Goal: Task Accomplishment & Management: Complete application form

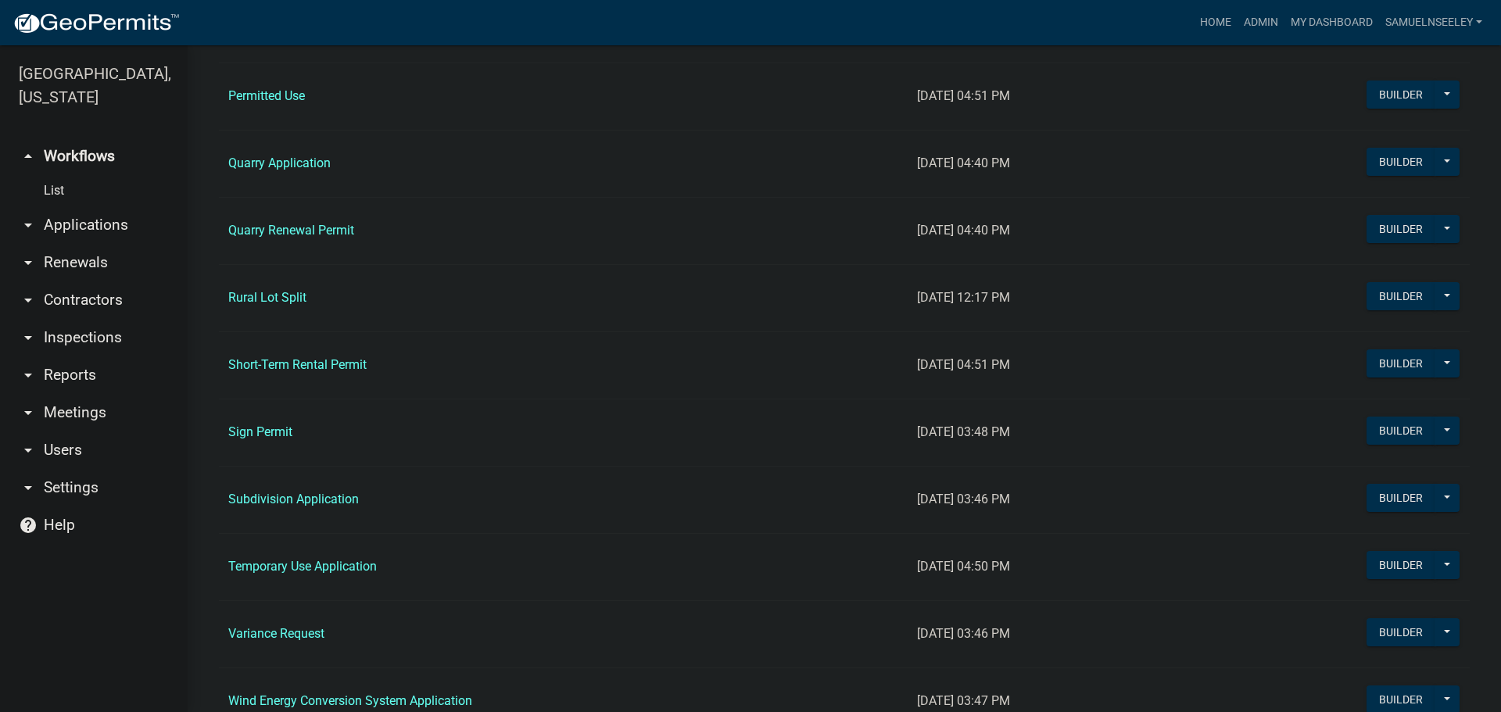
scroll to position [1251, 0]
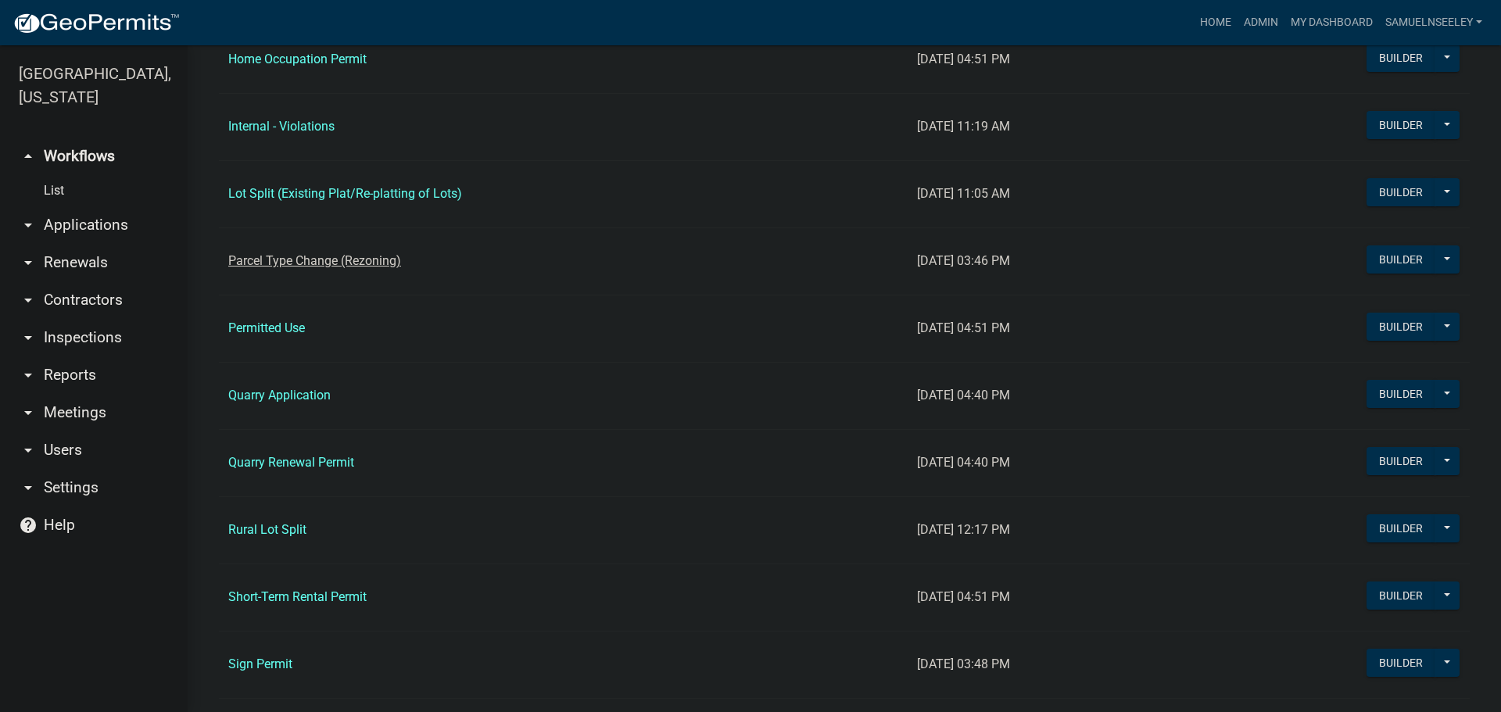
click at [310, 265] on link "Parcel Type Change (Rezoning)" at bounding box center [314, 260] width 173 height 15
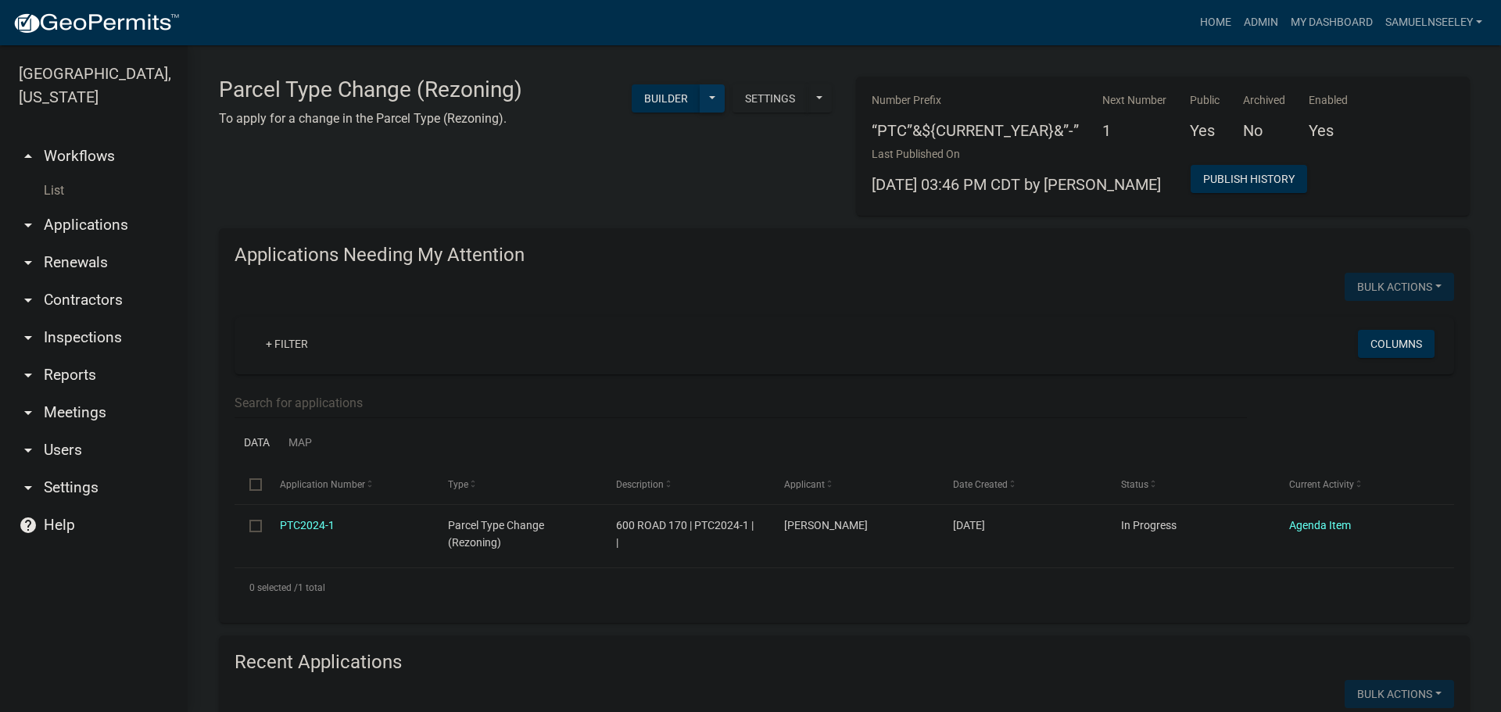
click at [702, 101] on button at bounding box center [712, 98] width 25 height 28
click at [664, 367] on button "Start Application" at bounding box center [660, 365] width 130 height 38
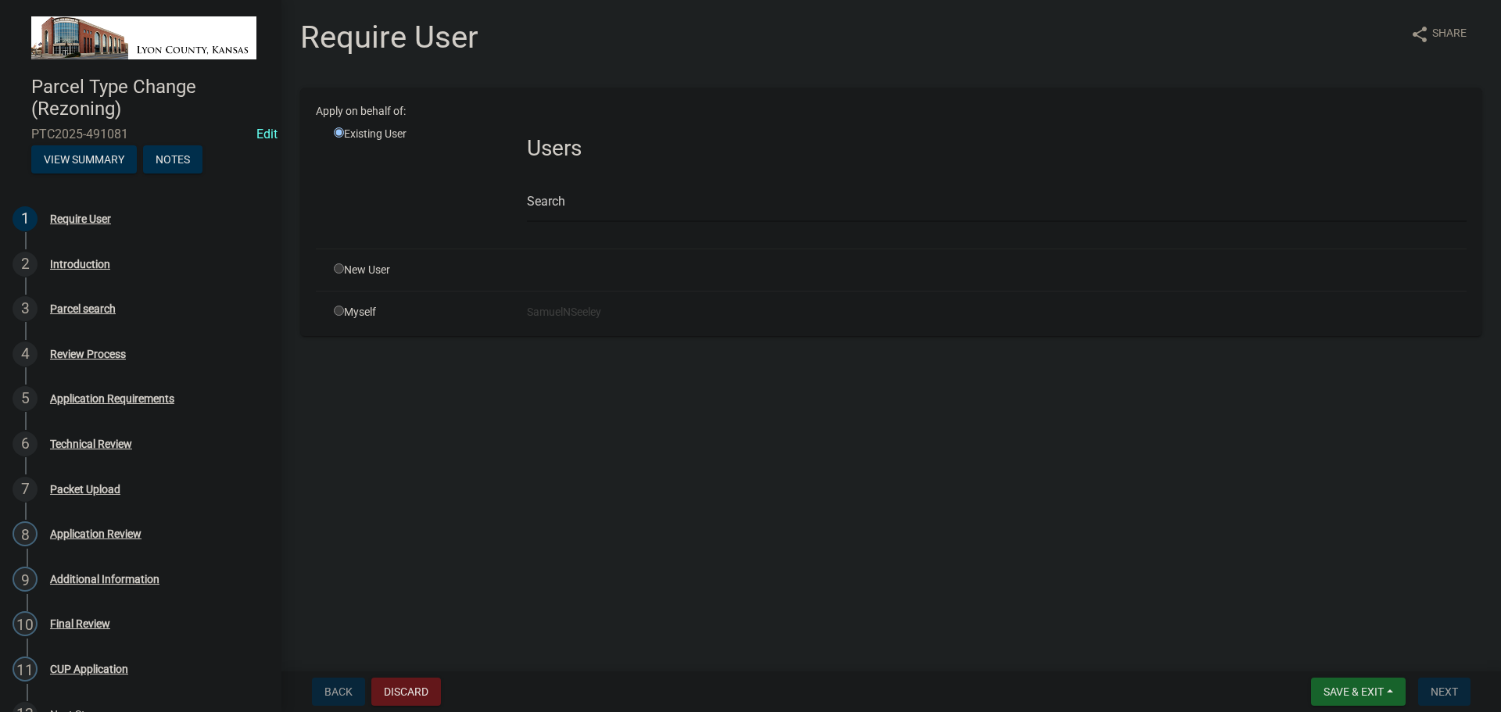
click at [336, 311] on input "radio" at bounding box center [339, 311] width 10 height 10
radio input "true"
radio input "false"
click at [1440, 686] on span "Next" at bounding box center [1444, 692] width 27 height 13
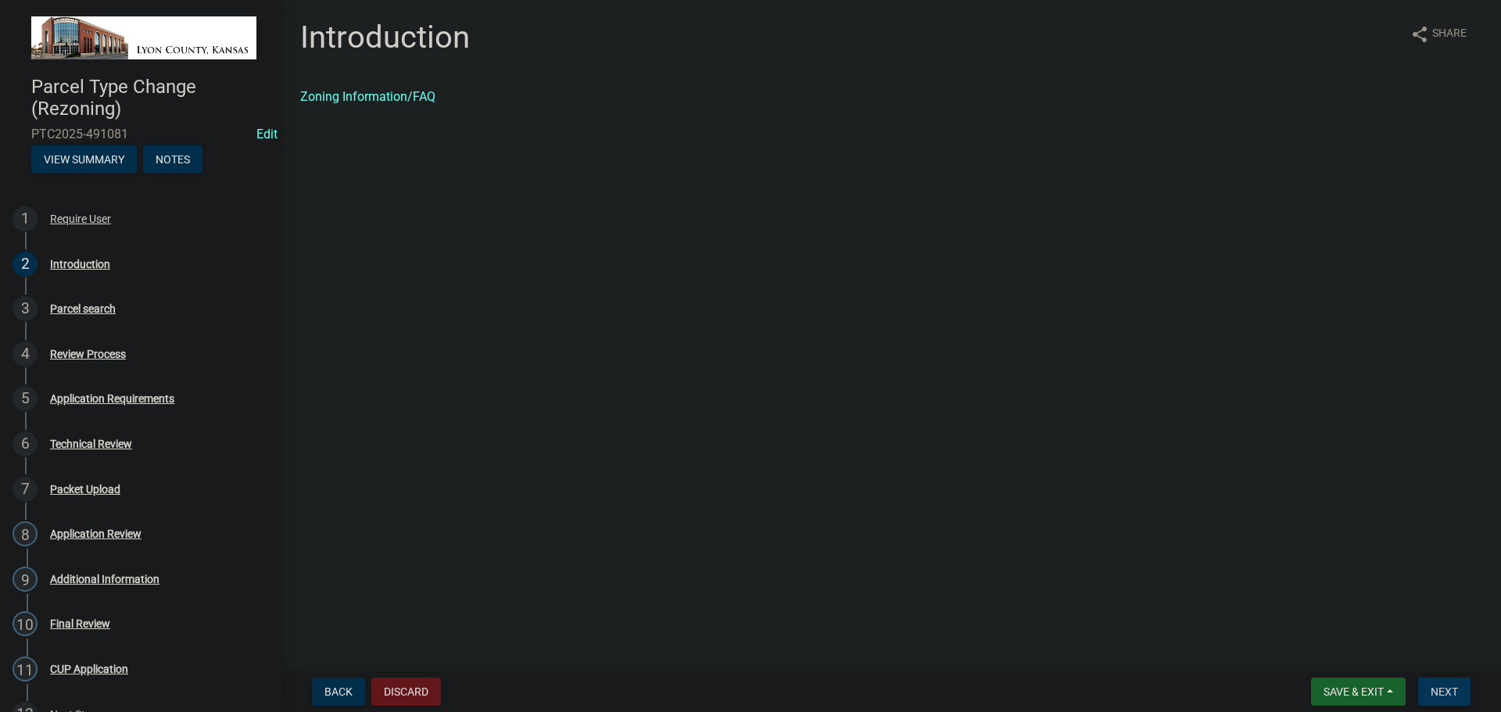
click at [1435, 683] on button "Next" at bounding box center [1444, 692] width 52 height 28
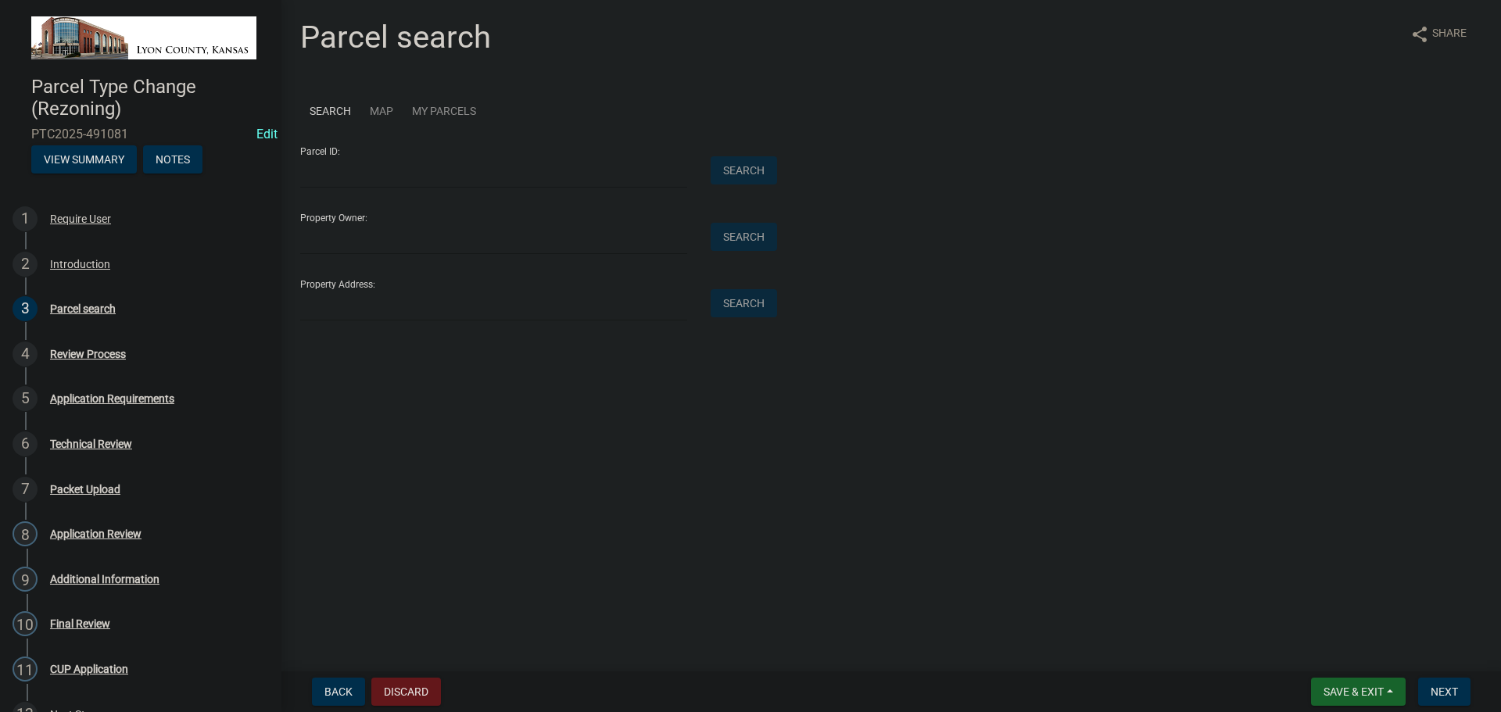
click at [379, 109] on link "Map" at bounding box center [381, 112] width 42 height 48
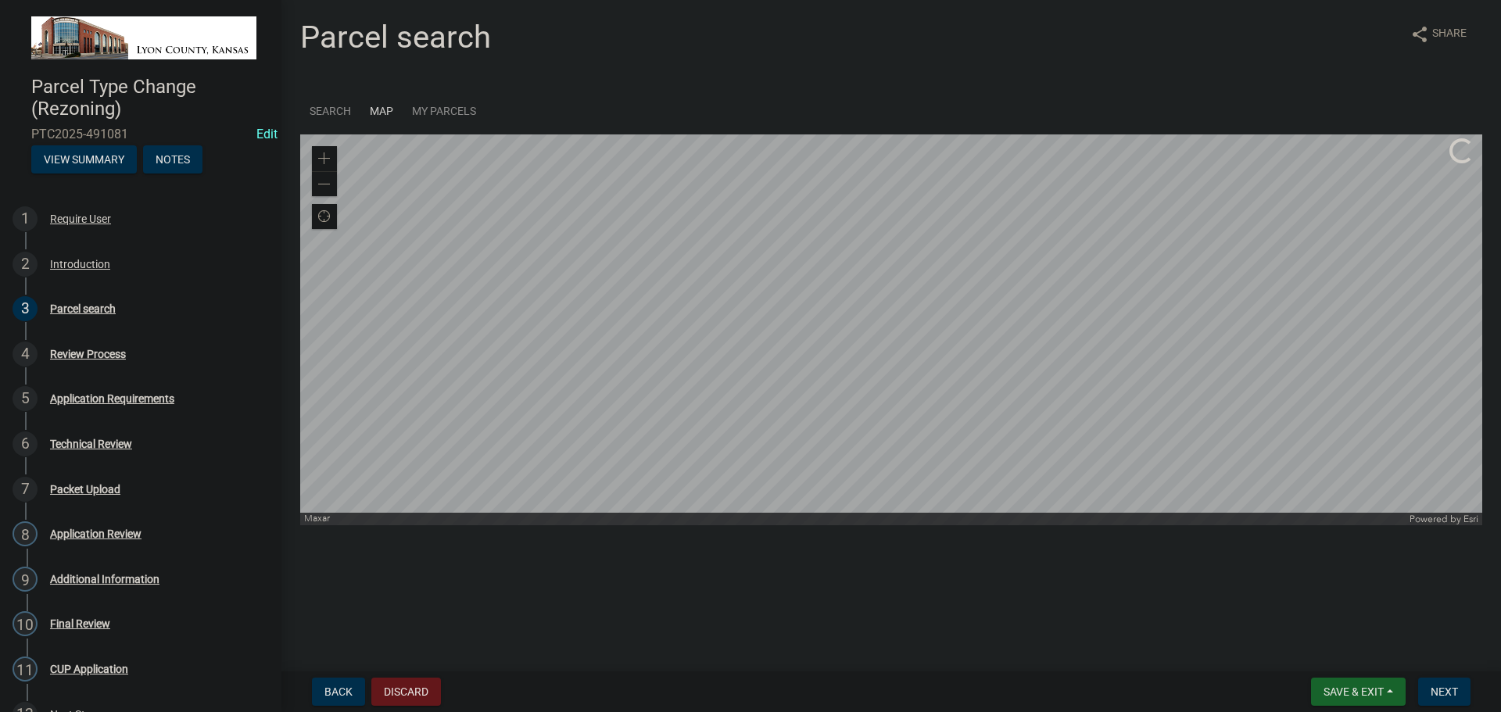
click at [978, 306] on div at bounding box center [891, 329] width 1182 height 391
click at [983, 298] on div at bounding box center [891, 329] width 1182 height 391
click at [979, 284] on div at bounding box center [891, 329] width 1182 height 391
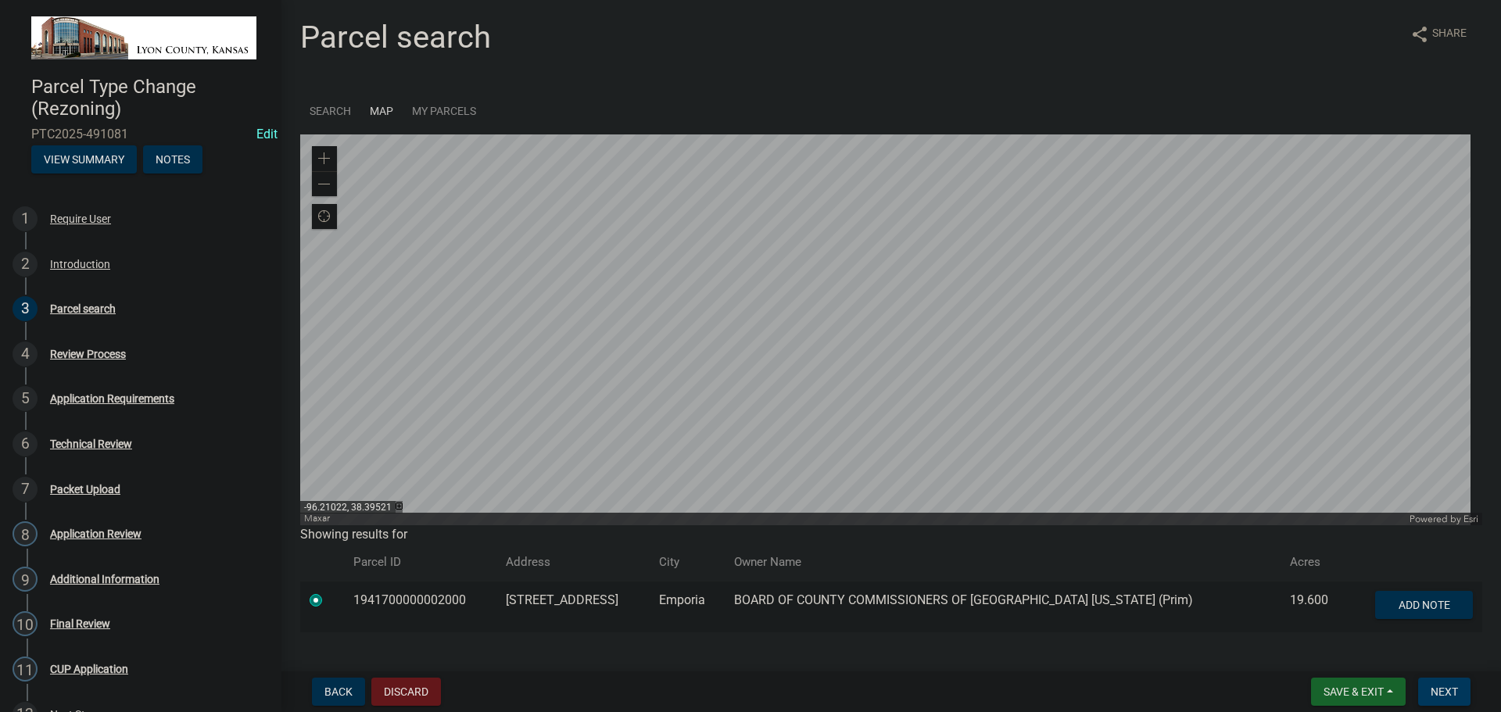
click at [1442, 692] on span "Next" at bounding box center [1444, 692] width 27 height 13
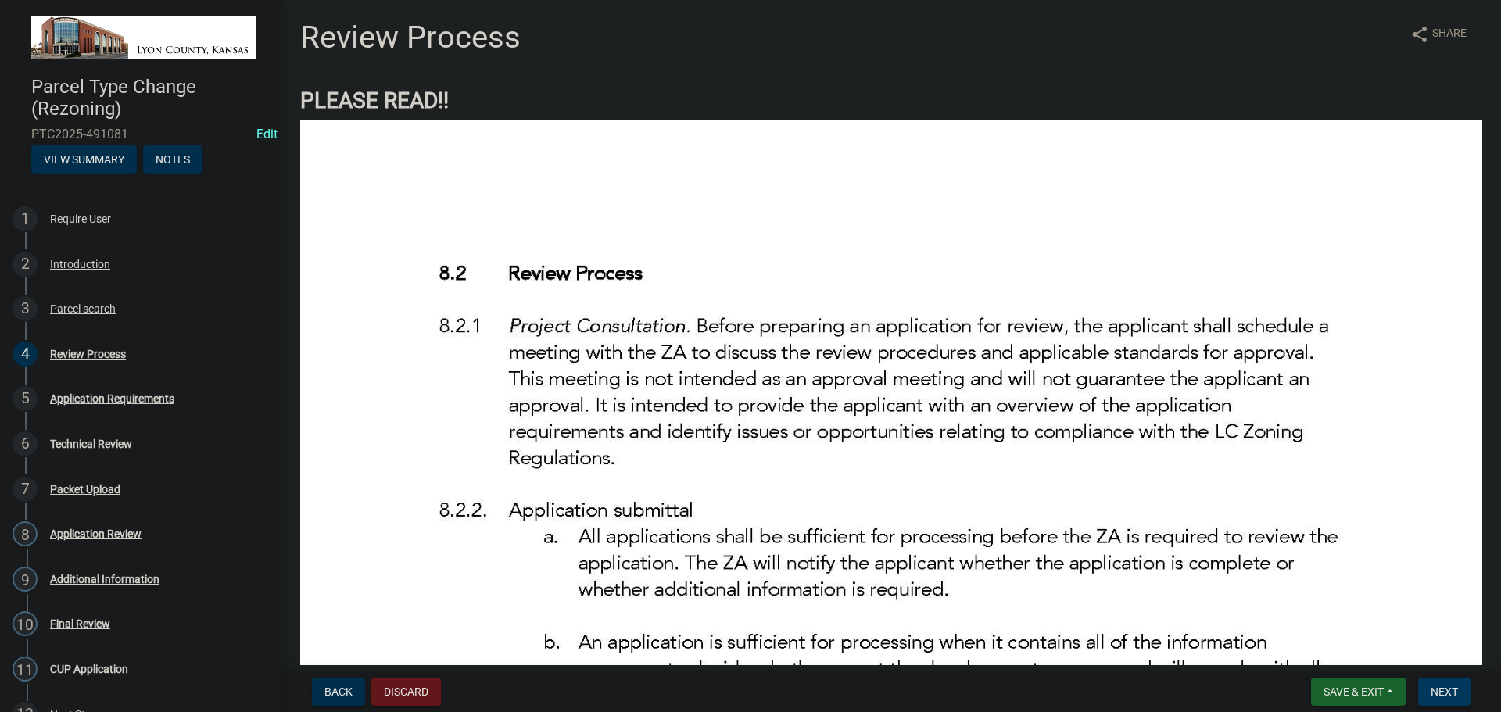
click at [1445, 686] on span "Next" at bounding box center [1444, 692] width 27 height 13
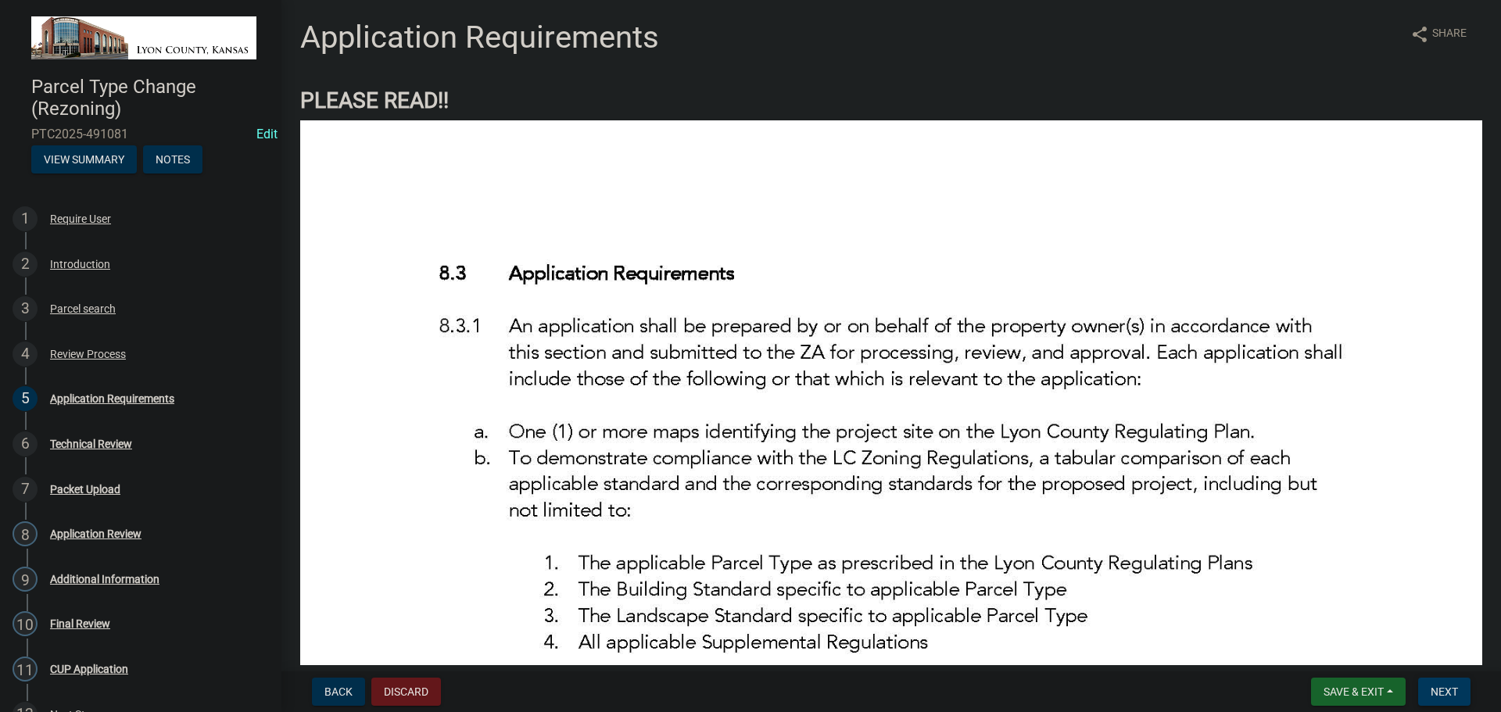
click at [1443, 686] on span "Next" at bounding box center [1444, 692] width 27 height 13
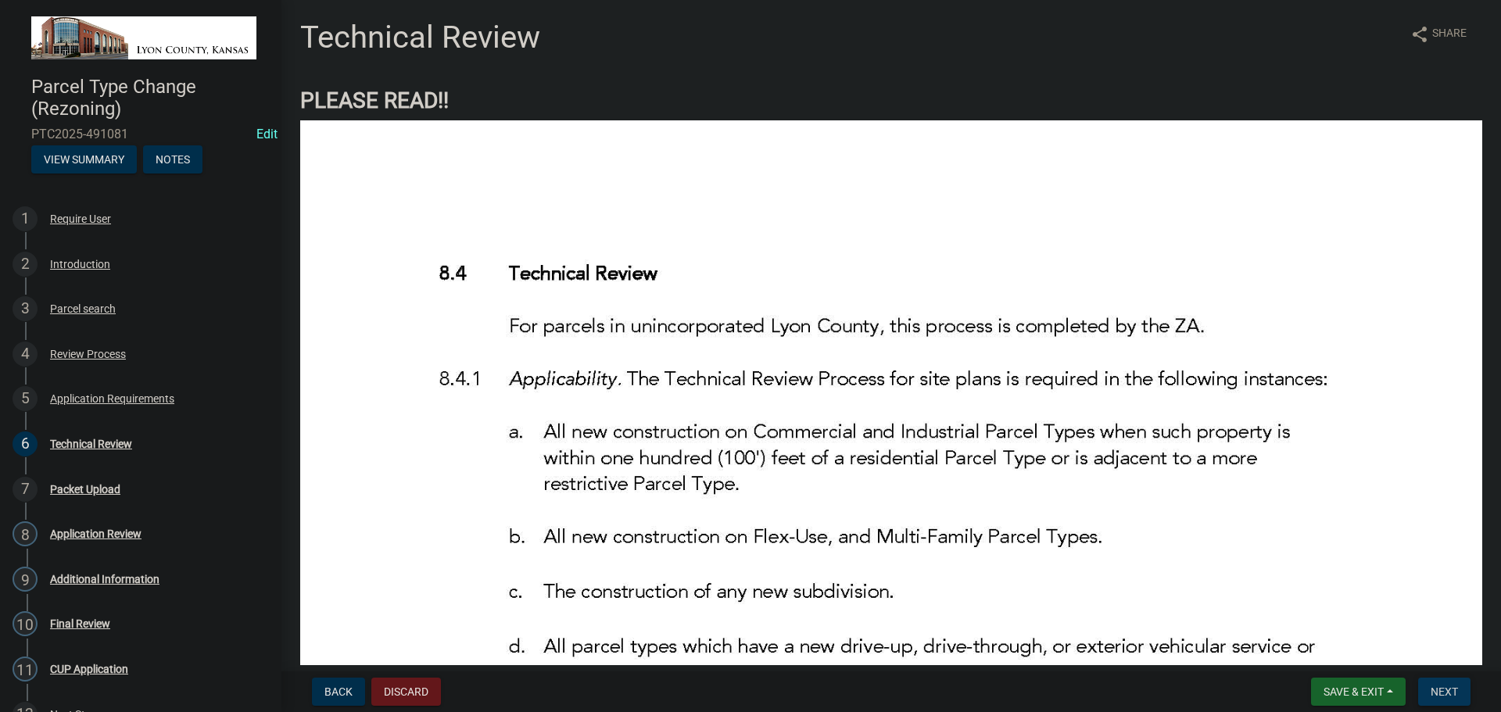
click at [1443, 686] on span "Next" at bounding box center [1444, 692] width 27 height 13
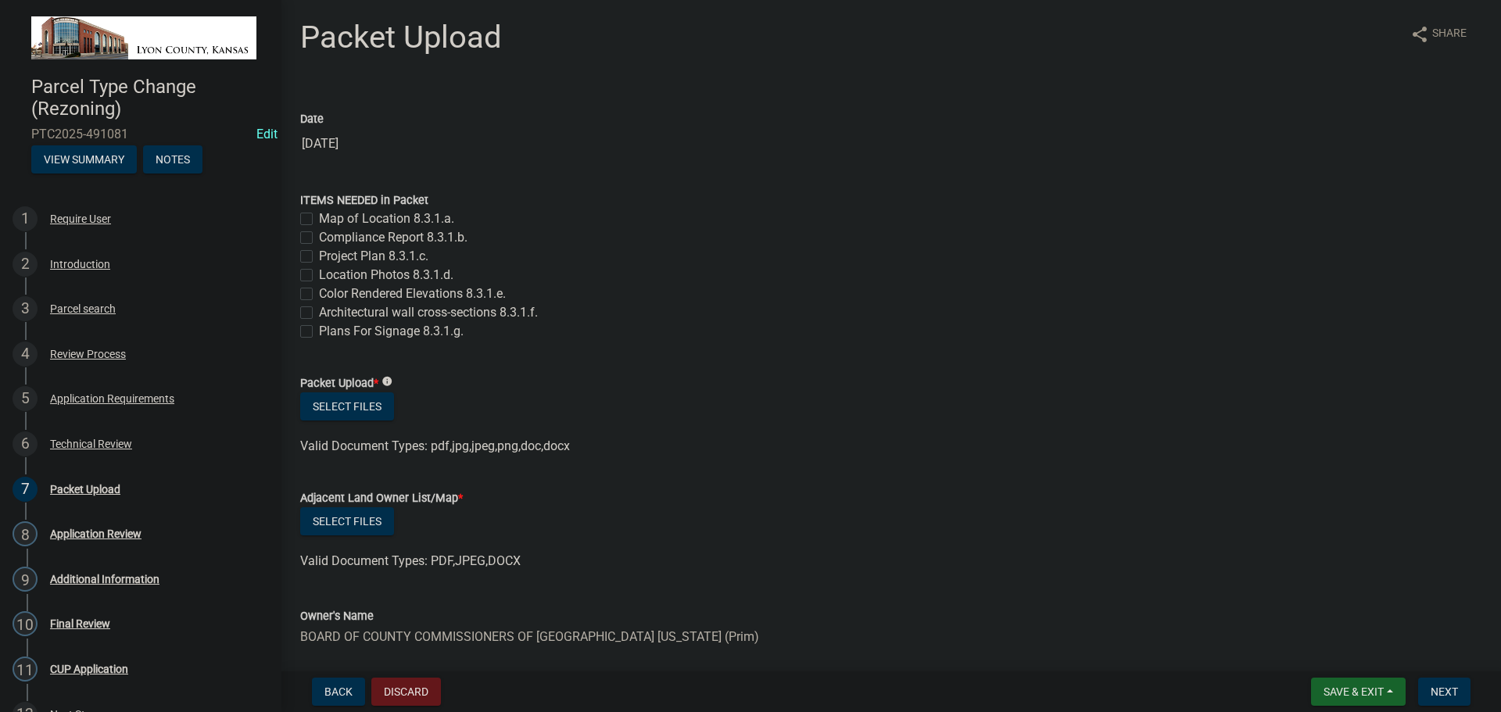
click at [319, 219] on label "Map of Location 8.3.1.a." at bounding box center [386, 219] width 135 height 19
click at [319, 219] on input "Map of Location 8.3.1.a." at bounding box center [324, 215] width 10 height 10
checkbox input "true"
checkbox input "false"
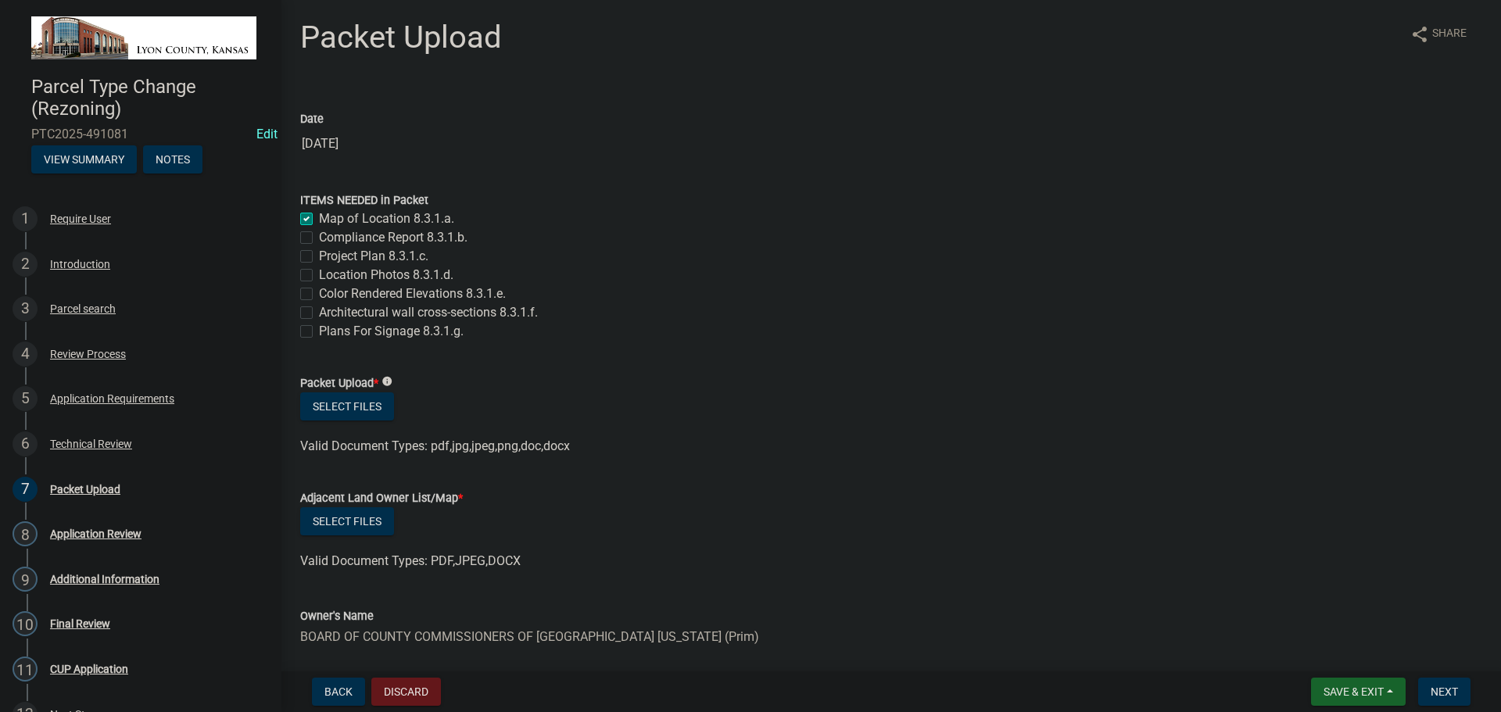
checkbox input "false"
click at [319, 238] on label "Compliance Report 8.3.1.b." at bounding box center [393, 237] width 149 height 19
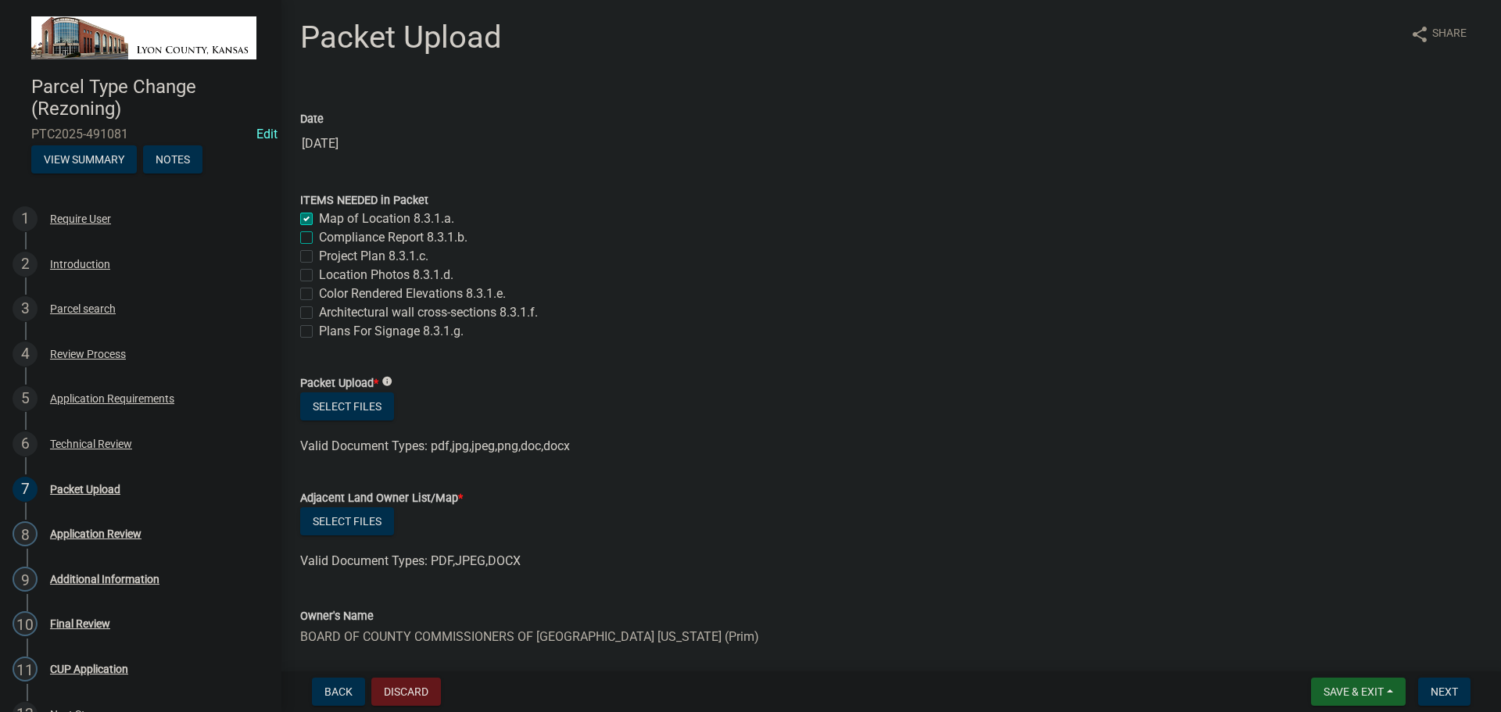
click at [319, 238] on input "Compliance Report 8.3.1.b." at bounding box center [324, 233] width 10 height 10
checkbox input "true"
checkbox input "false"
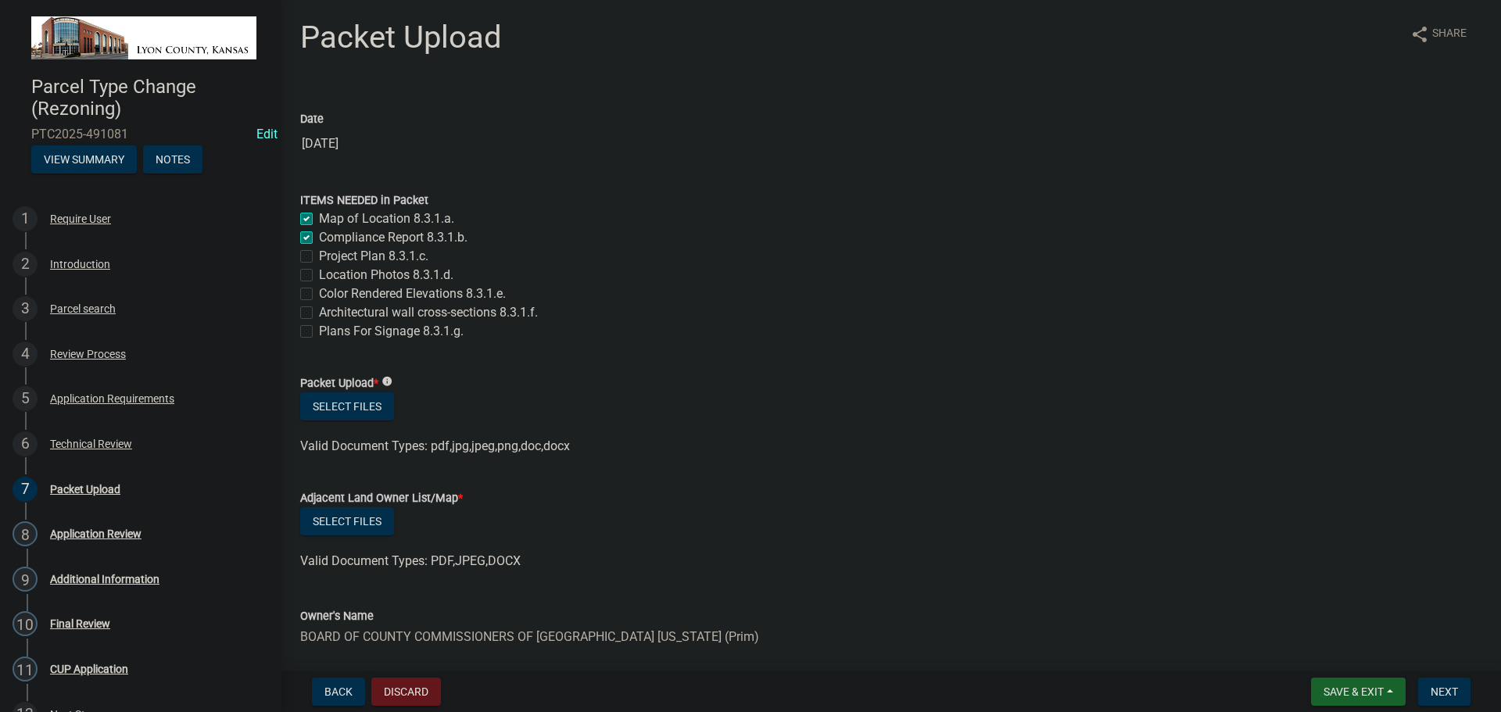
checkbox input "false"
click at [319, 256] on label "Project Plan 8.3.1.c." at bounding box center [373, 256] width 109 height 19
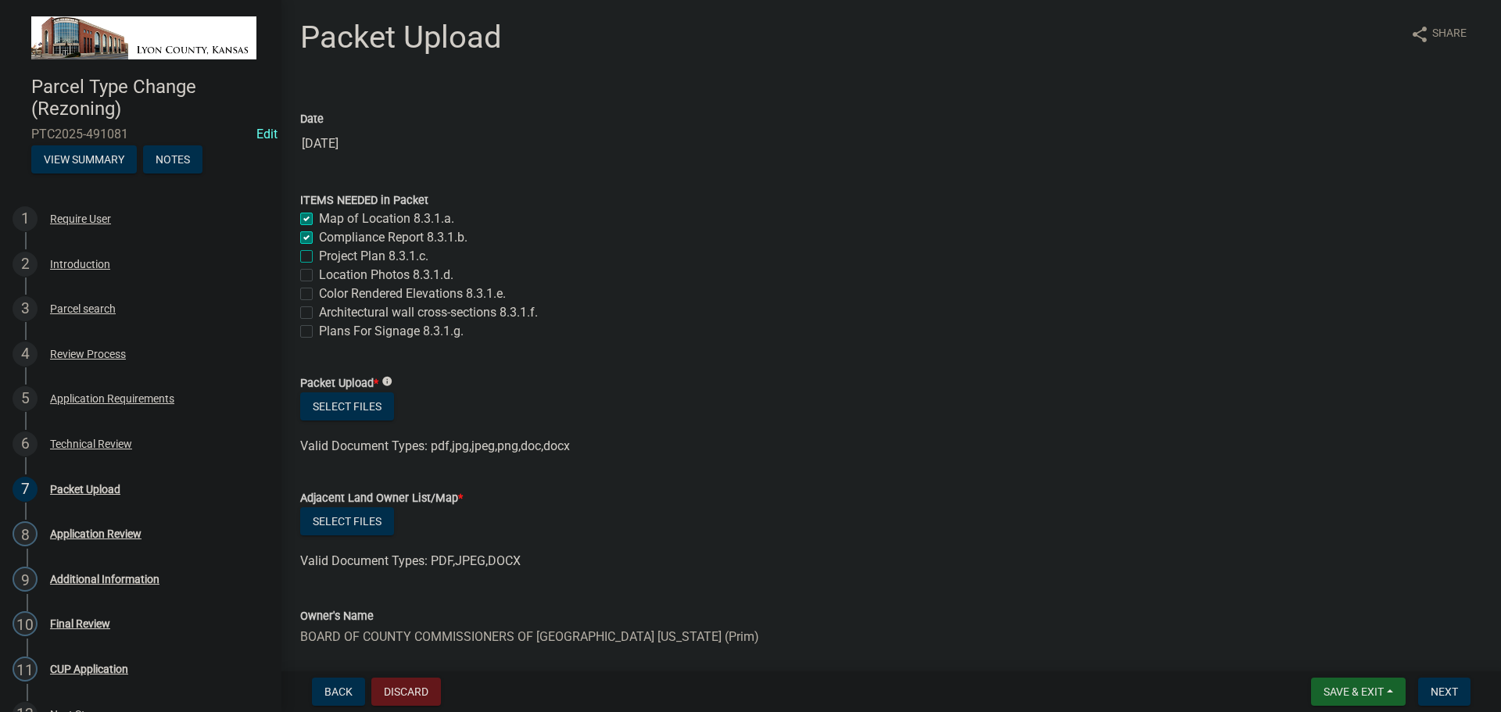
click at [319, 256] on input "Project Plan 8.3.1.c." at bounding box center [324, 252] width 10 height 10
checkbox input "true"
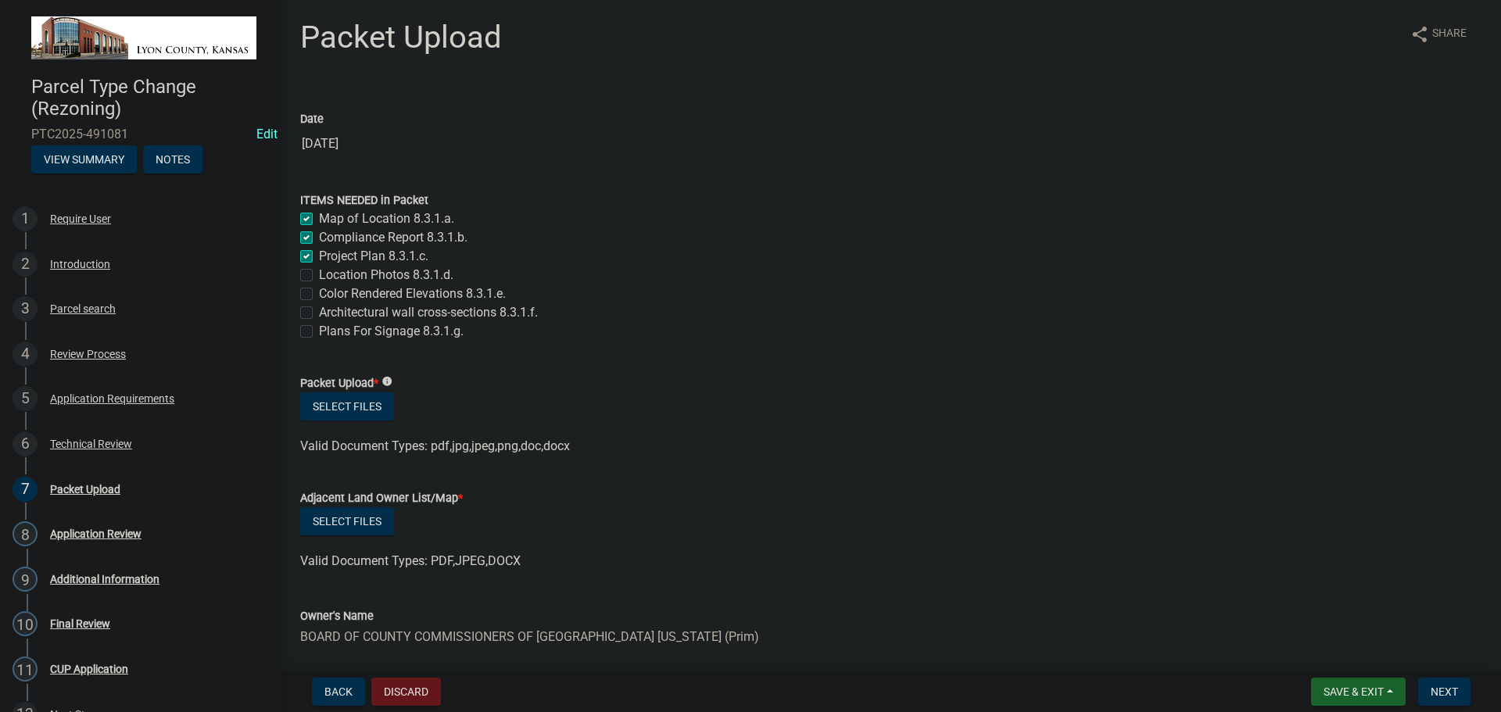
checkbox input "false"
click at [319, 274] on label "Location Photos 8.3.1.d." at bounding box center [386, 275] width 134 height 19
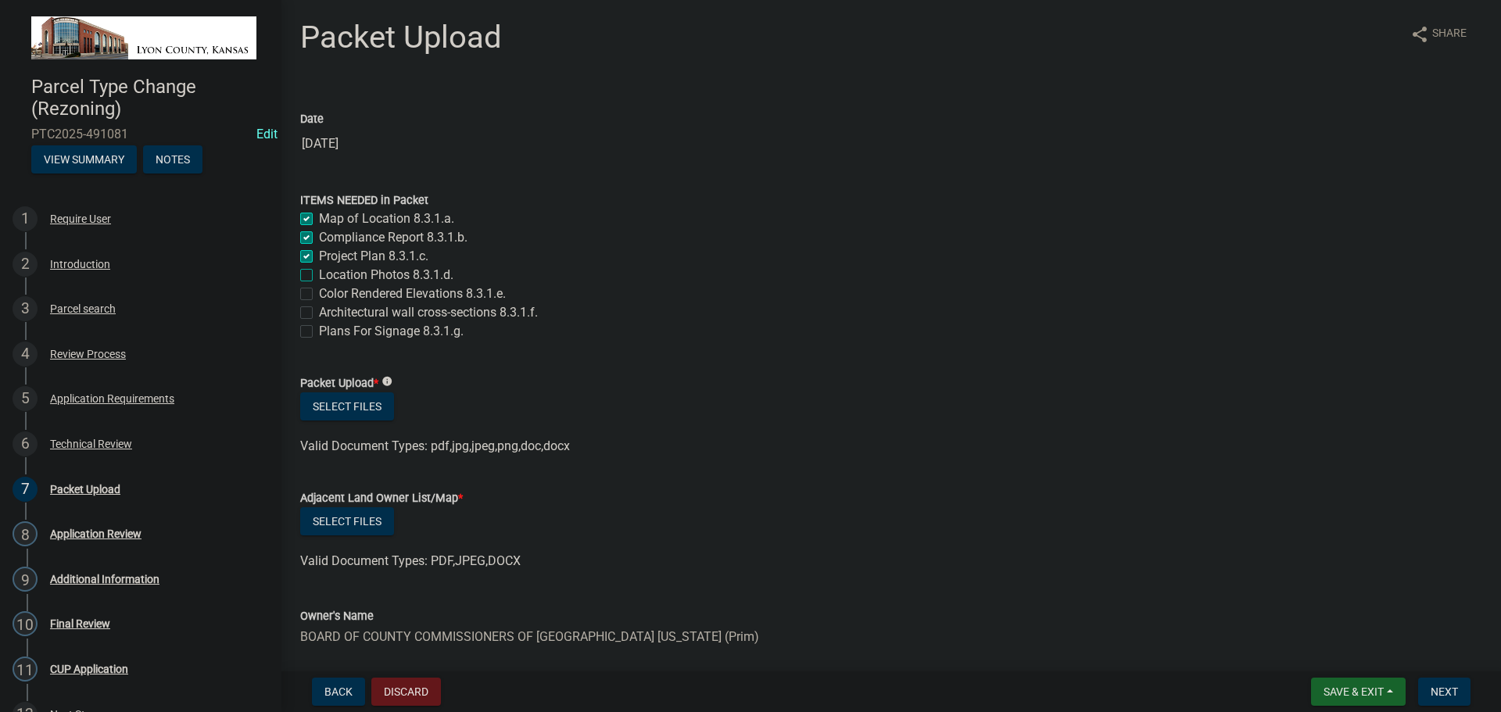
click at [319, 274] on input "Location Photos 8.3.1.d." at bounding box center [324, 271] width 10 height 10
checkbox input "true"
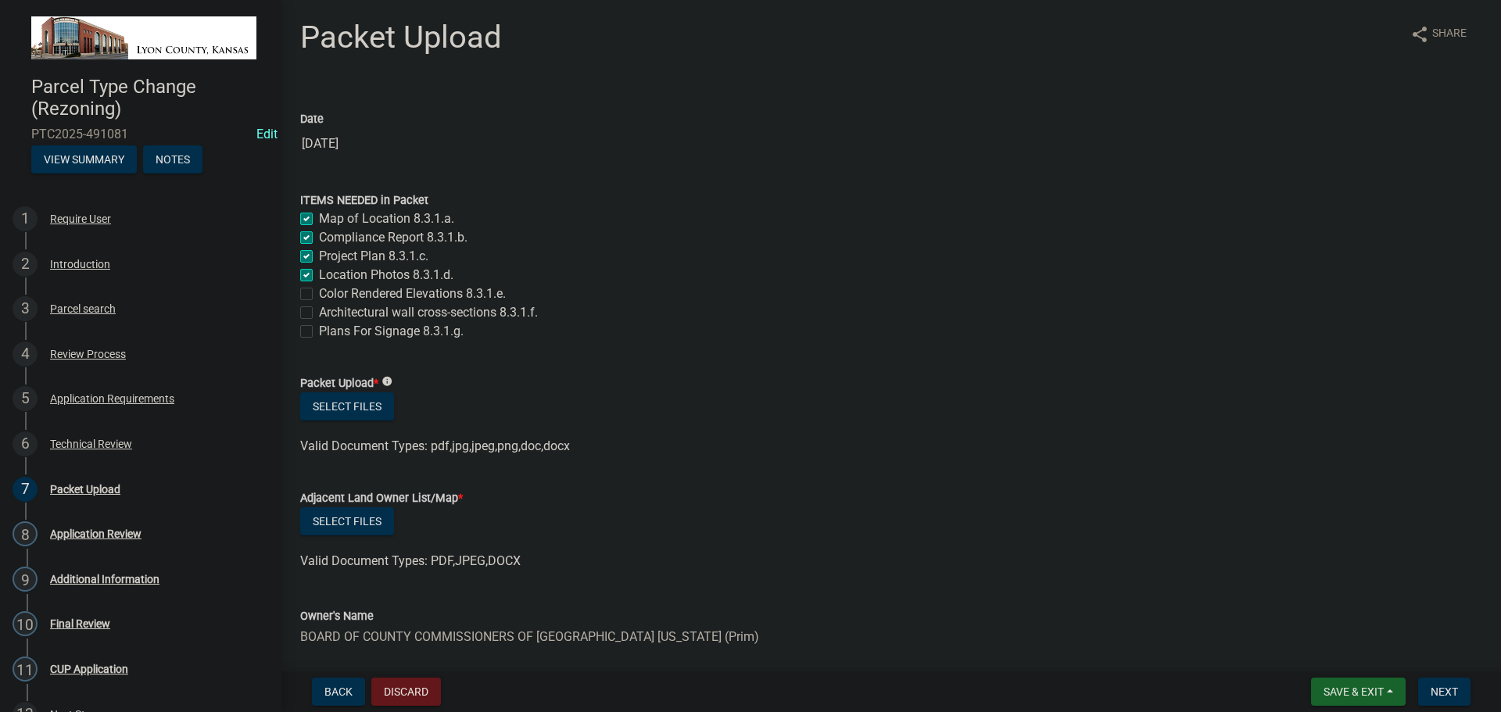
checkbox input "true"
checkbox input "false"
click at [319, 293] on label "Color Rendered Elevations 8.3.1.e." at bounding box center [412, 294] width 187 height 19
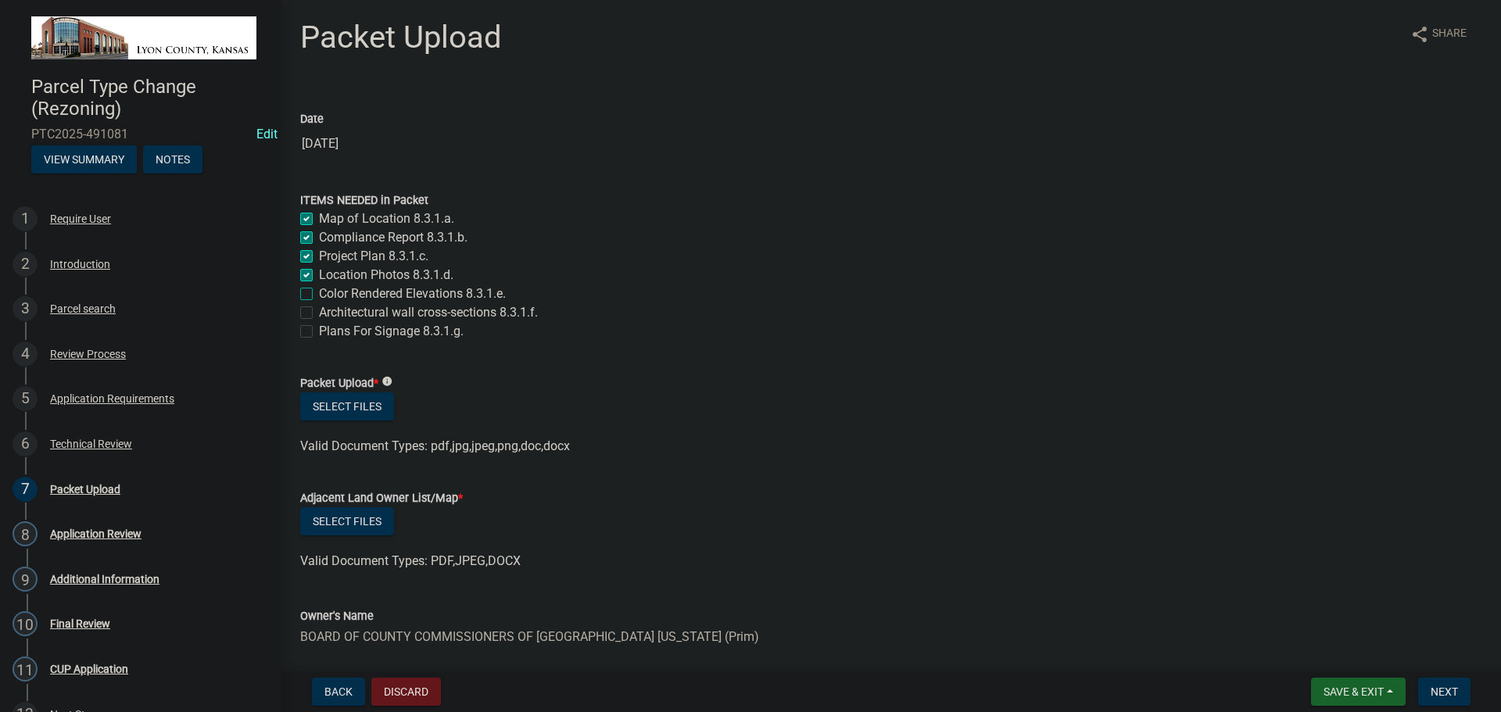
click at [319, 293] on input "Color Rendered Elevations 8.3.1.e." at bounding box center [324, 290] width 10 height 10
checkbox input "true"
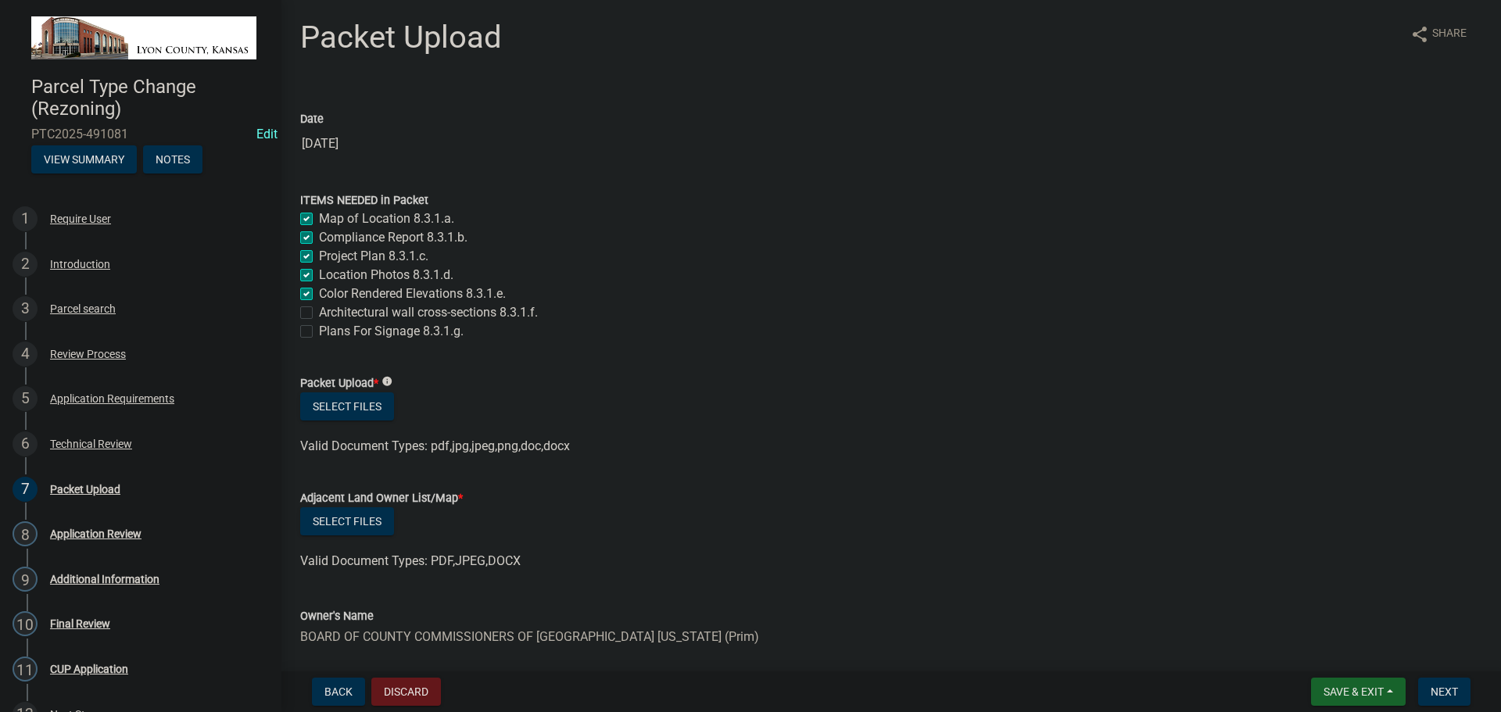
checkbox input "true"
checkbox input "false"
click at [319, 293] on label "Color Rendered Elevations 8.3.1.e." at bounding box center [412, 294] width 187 height 19
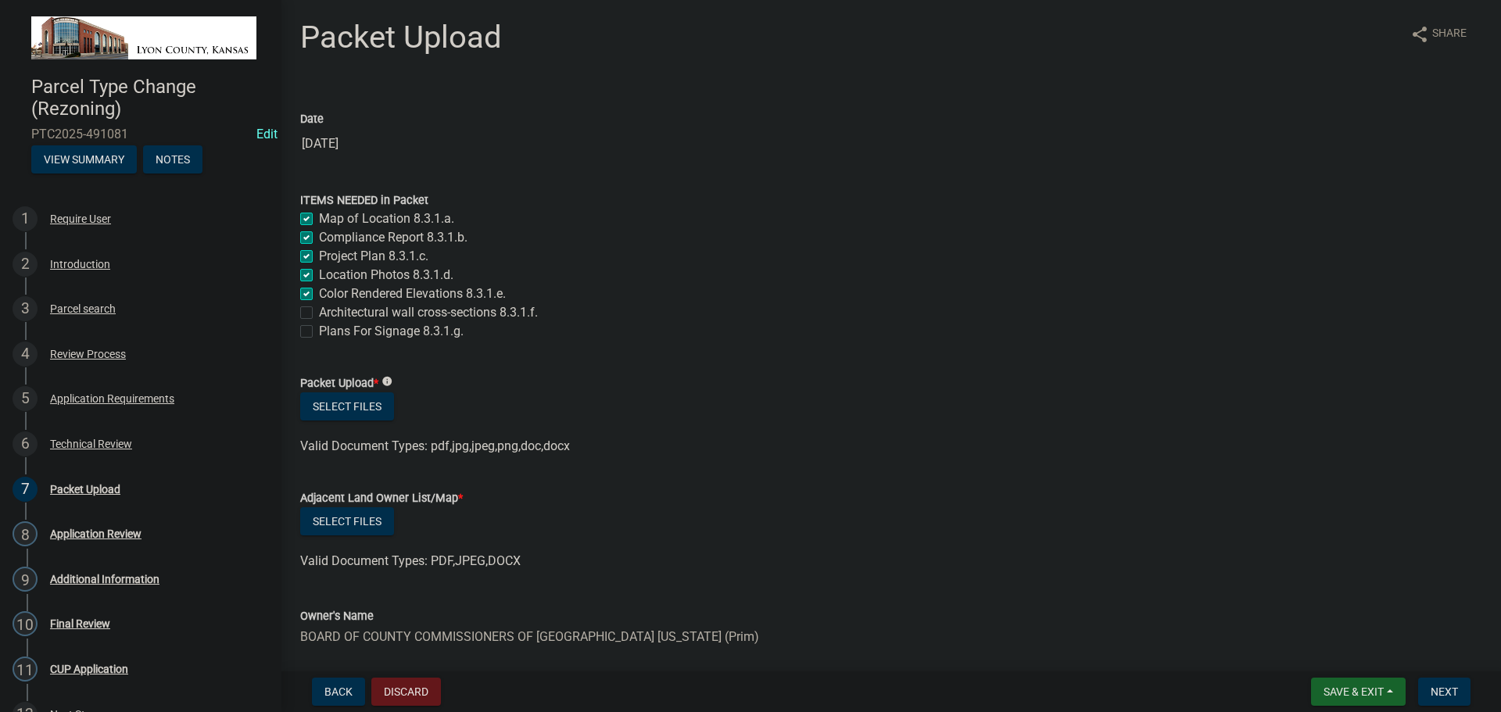
click at [319, 293] on input "Color Rendered Elevations 8.3.1.e." at bounding box center [324, 290] width 10 height 10
checkbox input "false"
checkbox input "true"
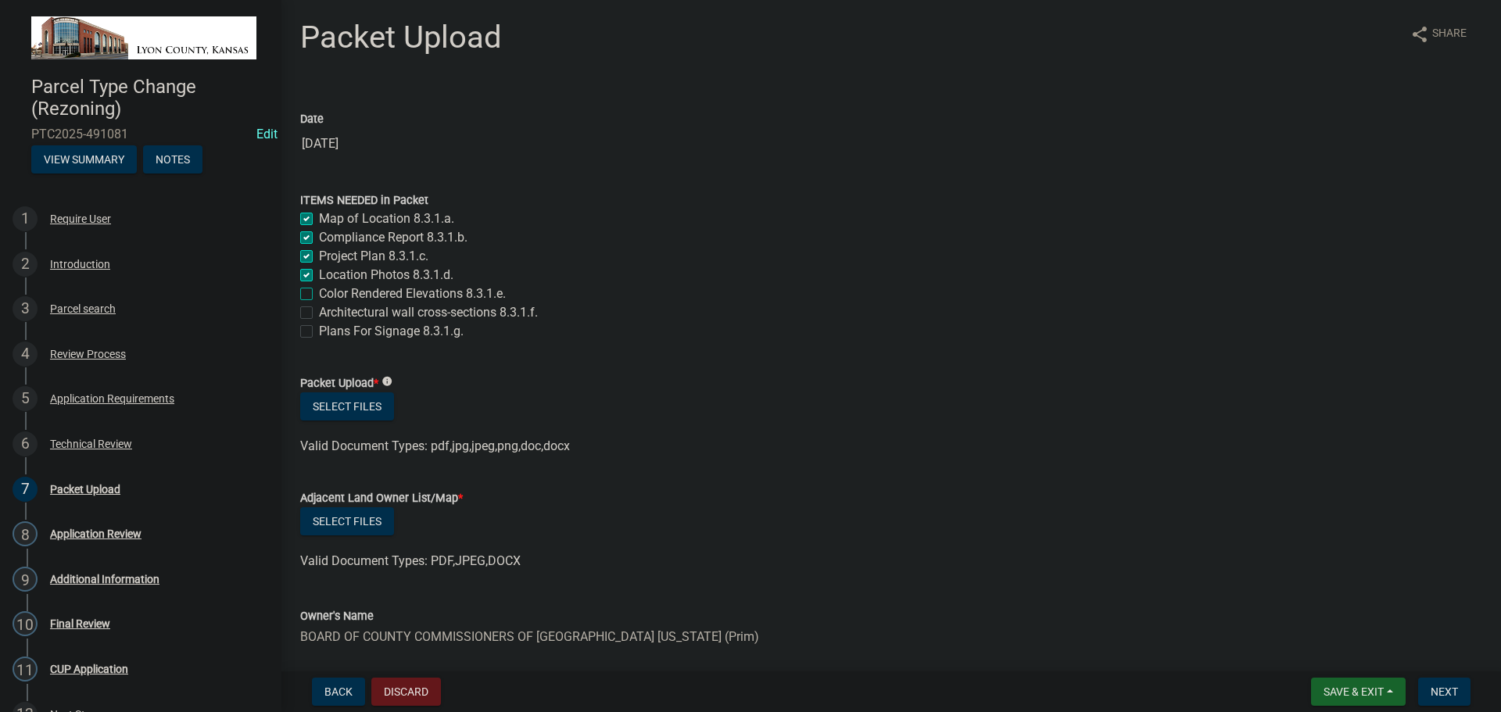
checkbox input "true"
checkbox input "false"
click at [319, 331] on label "Plans For Signage 8.3.1.g." at bounding box center [391, 331] width 145 height 19
click at [319, 331] on input "Plans For Signage 8.3.1.g." at bounding box center [324, 327] width 10 height 10
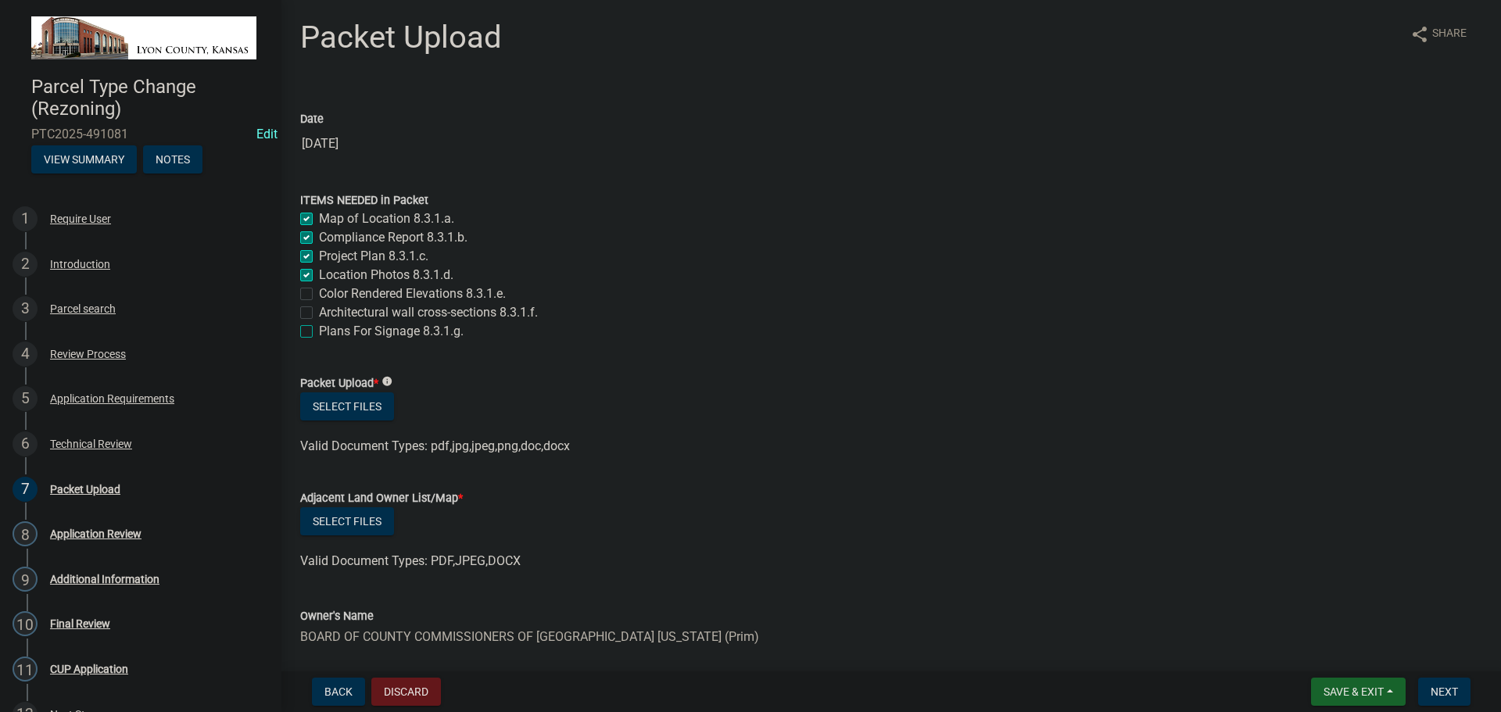
checkbox input "true"
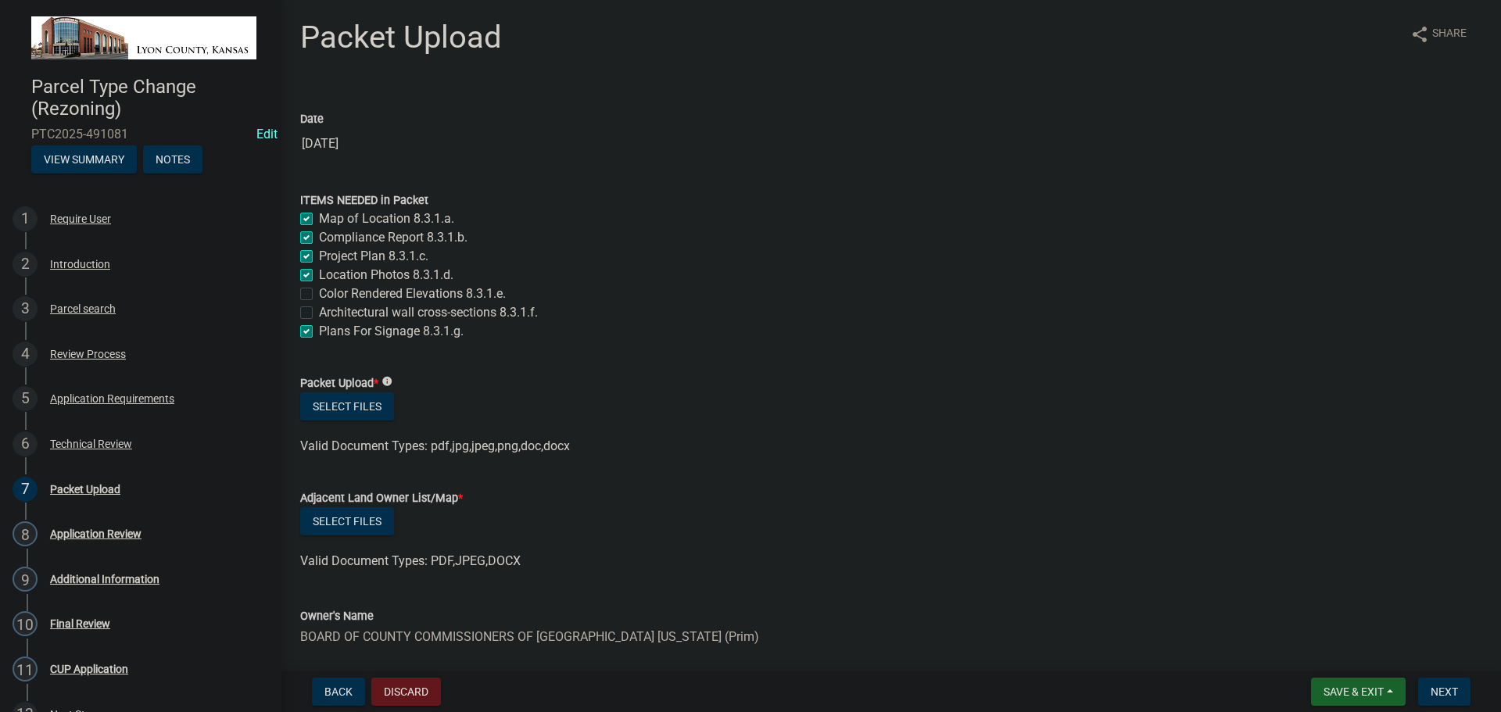
checkbox input "false"
checkbox input "true"
click at [319, 309] on label "Architectural wall cross-sections 8.3.1.f." at bounding box center [428, 312] width 219 height 19
click at [319, 309] on input "Architectural wall cross-sections 8.3.1.f." at bounding box center [324, 308] width 10 height 10
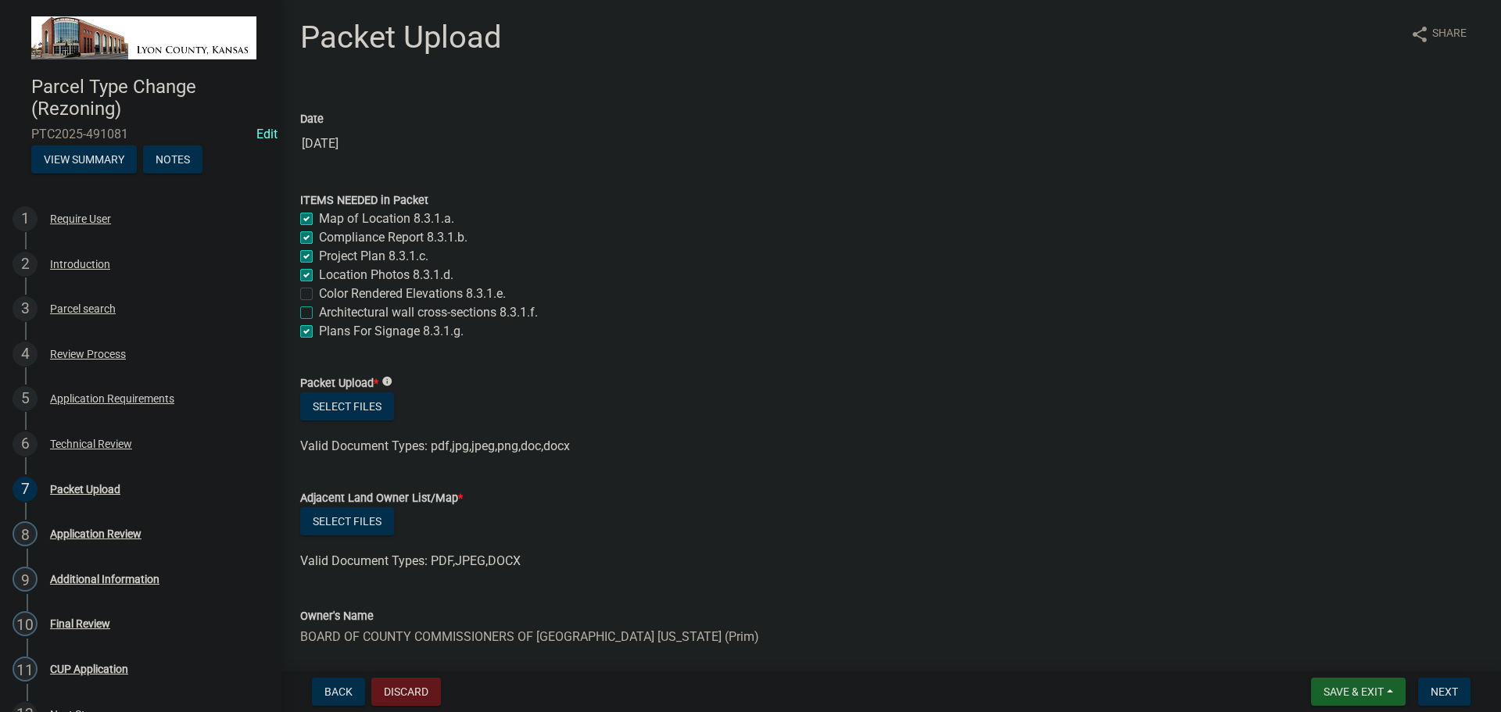
checkbox input "true"
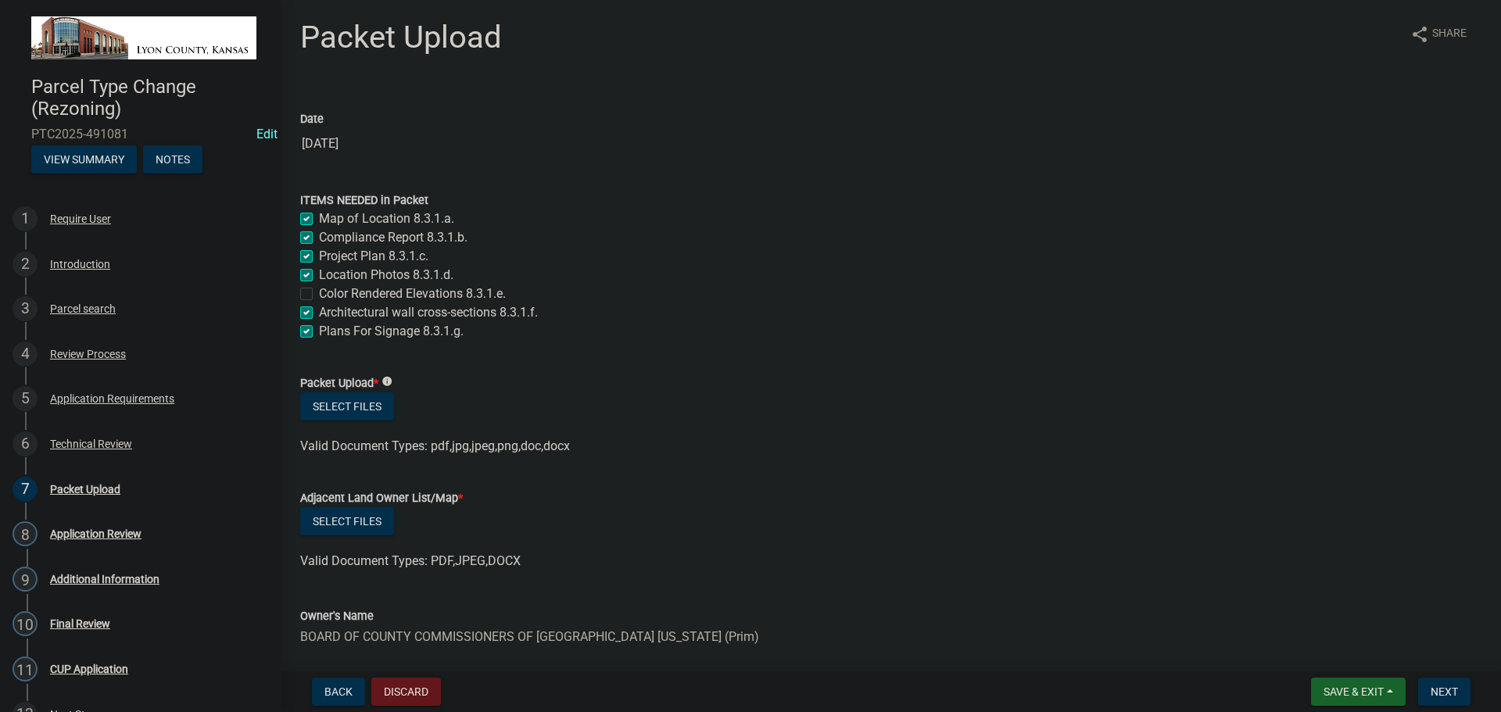
checkbox input "false"
checkbox input "true"
click at [319, 295] on label "Color Rendered Elevations 8.3.1.e." at bounding box center [412, 294] width 187 height 19
click at [319, 295] on input "Color Rendered Elevations 8.3.1.e." at bounding box center [324, 290] width 10 height 10
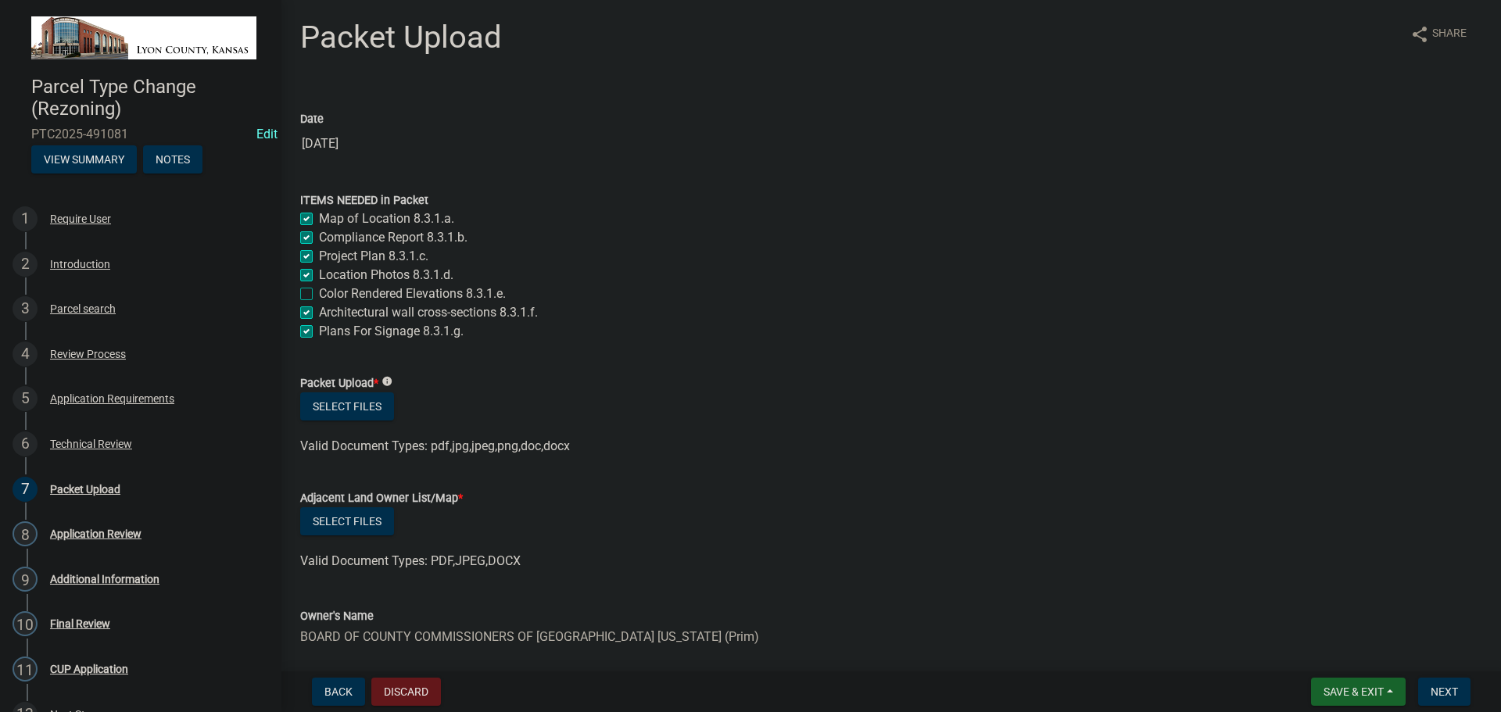
checkbox input "true"
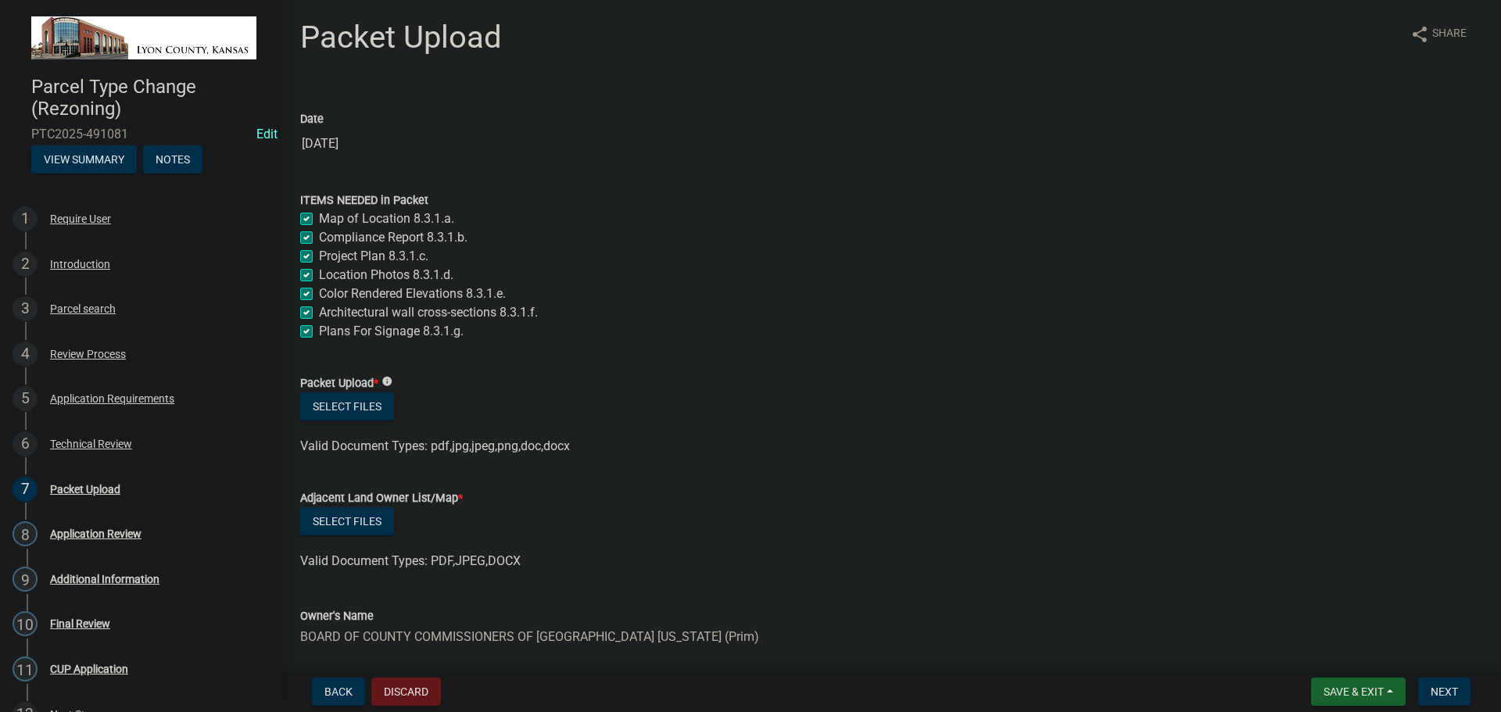
checkbox input "true"
click at [319, 292] on label "Color Rendered Elevations 8.3.1.e." at bounding box center [412, 294] width 187 height 19
click at [319, 292] on input "Color Rendered Elevations 8.3.1.e." at bounding box center [324, 290] width 10 height 10
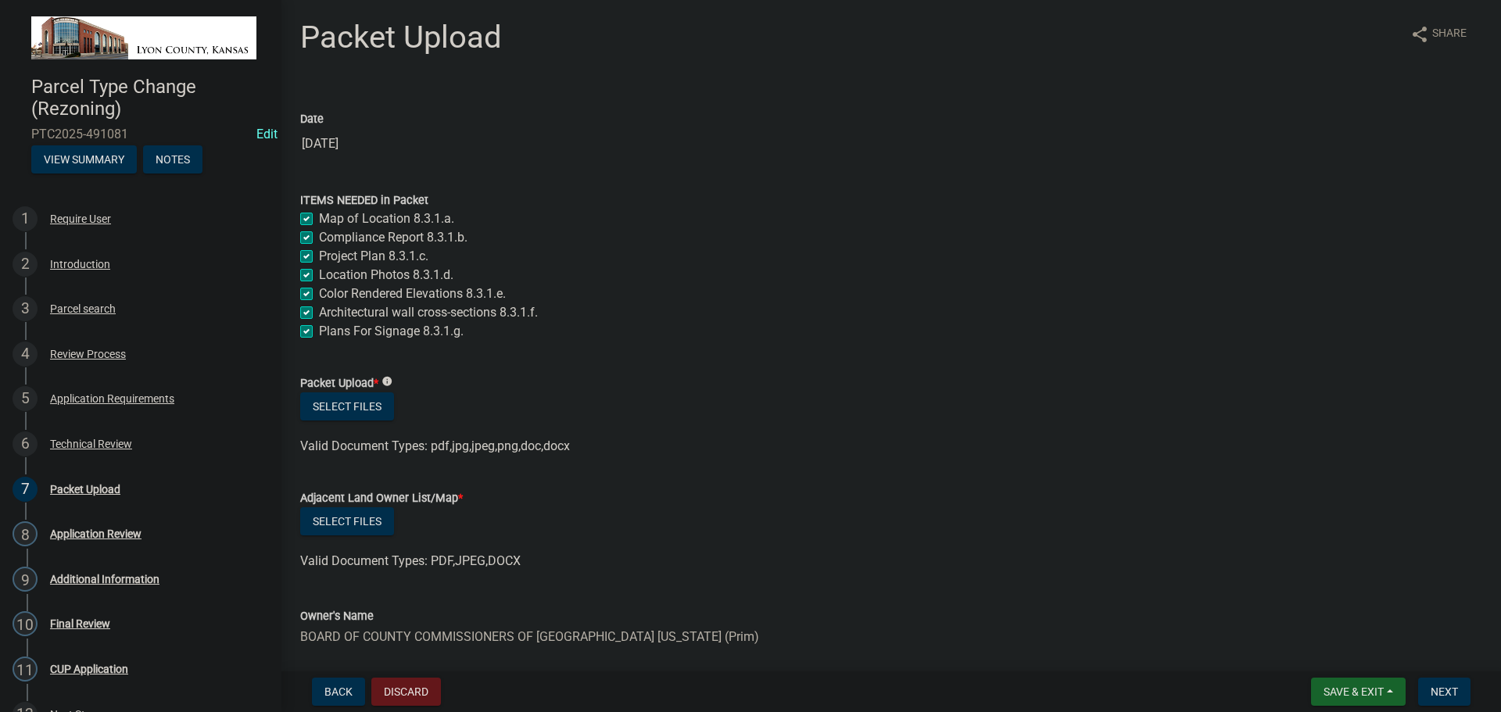
checkbox input "false"
checkbox input "true"
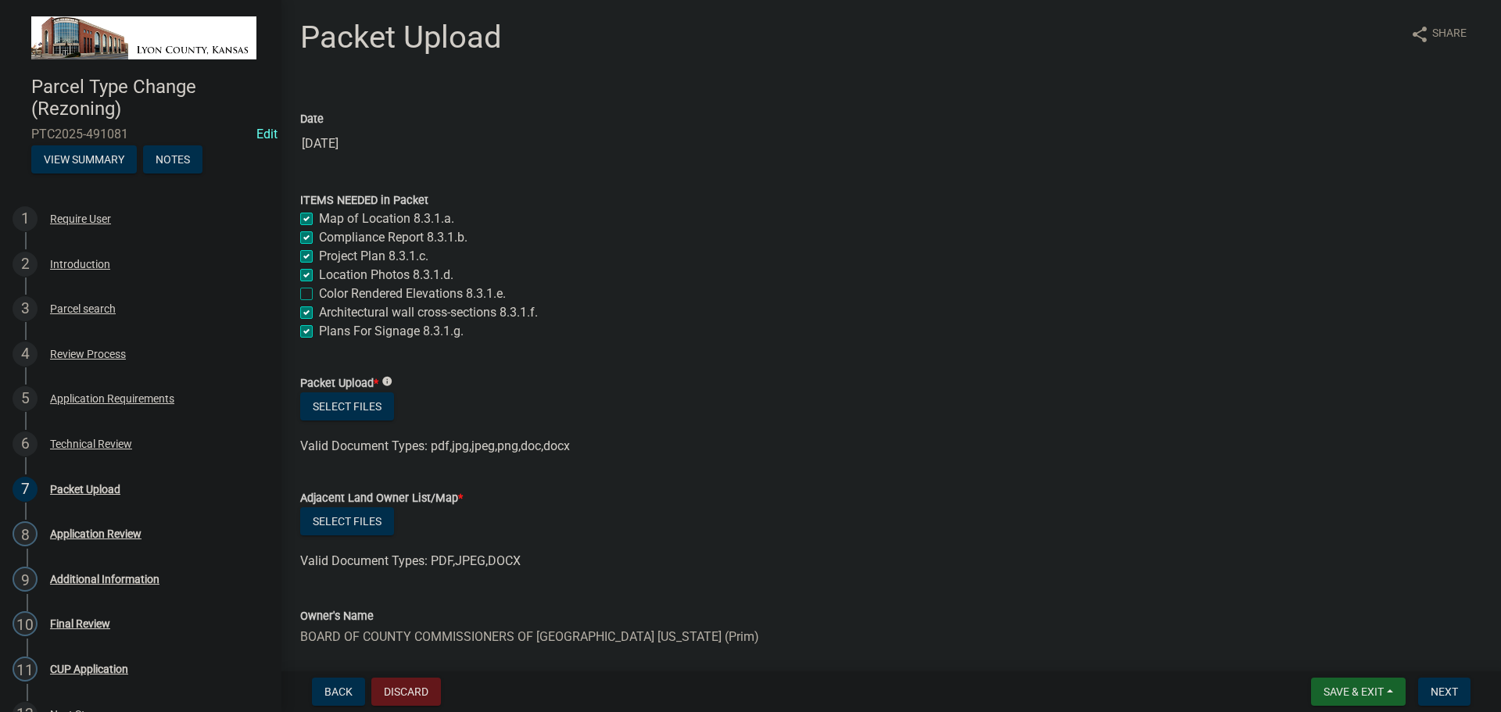
checkbox input "false"
checkbox input "true"
click at [349, 406] on button "Select files" at bounding box center [347, 406] width 94 height 28
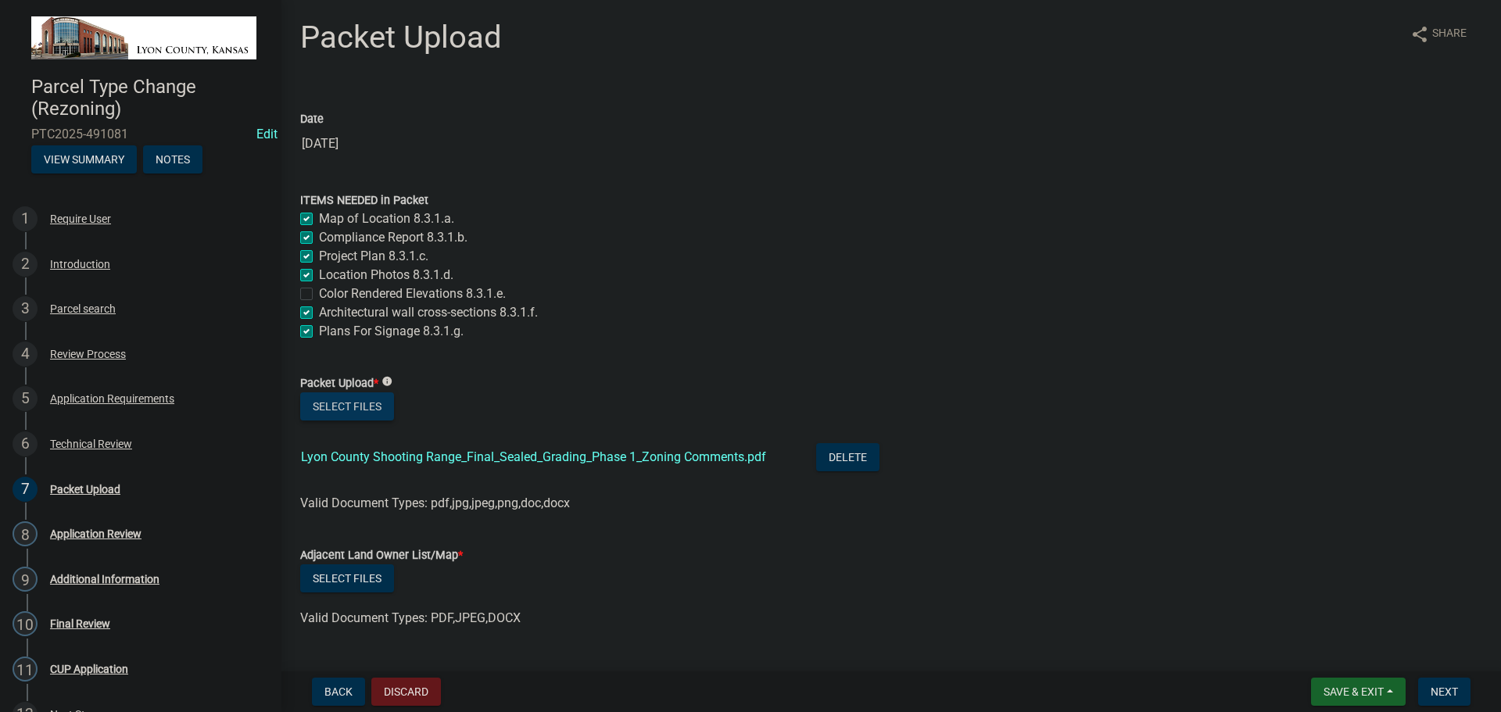
click at [337, 407] on button "Select files" at bounding box center [347, 406] width 94 height 28
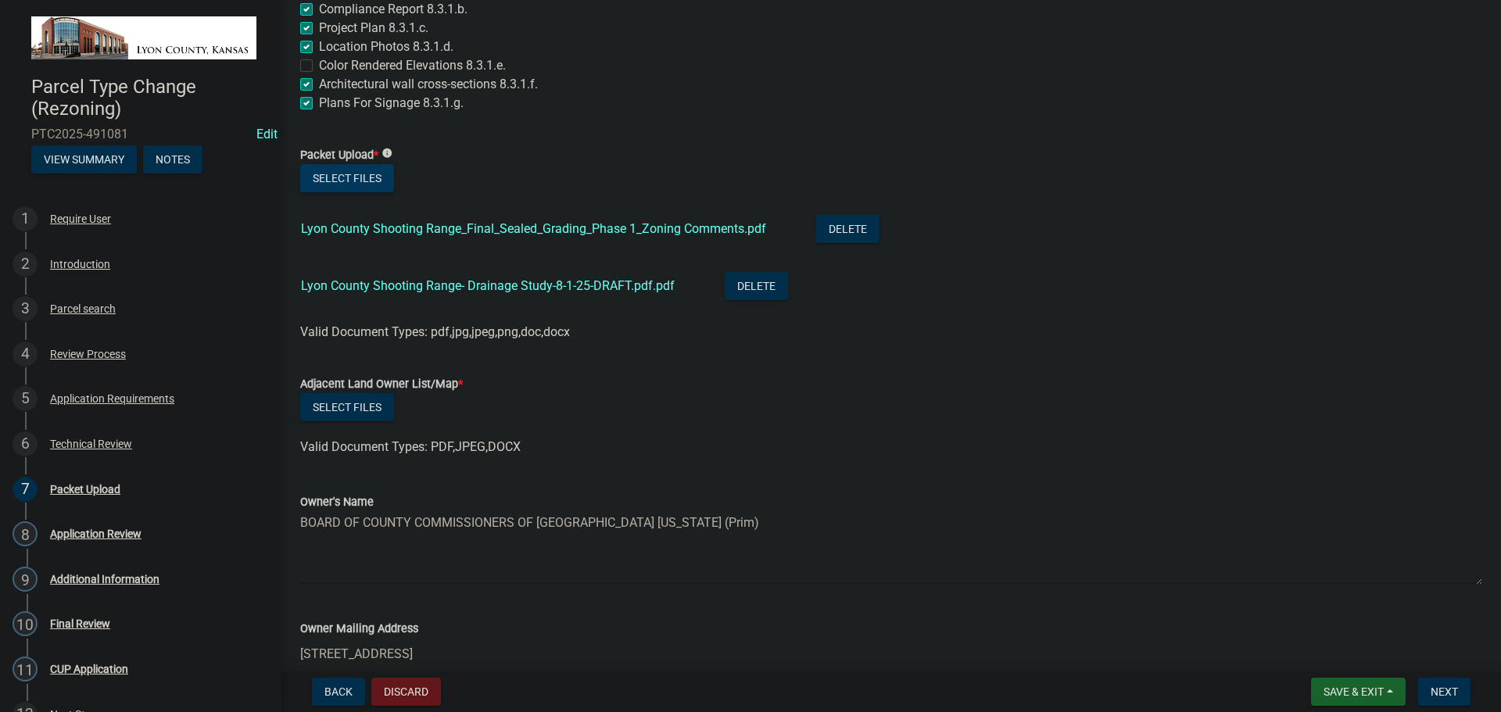
scroll to position [235, 0]
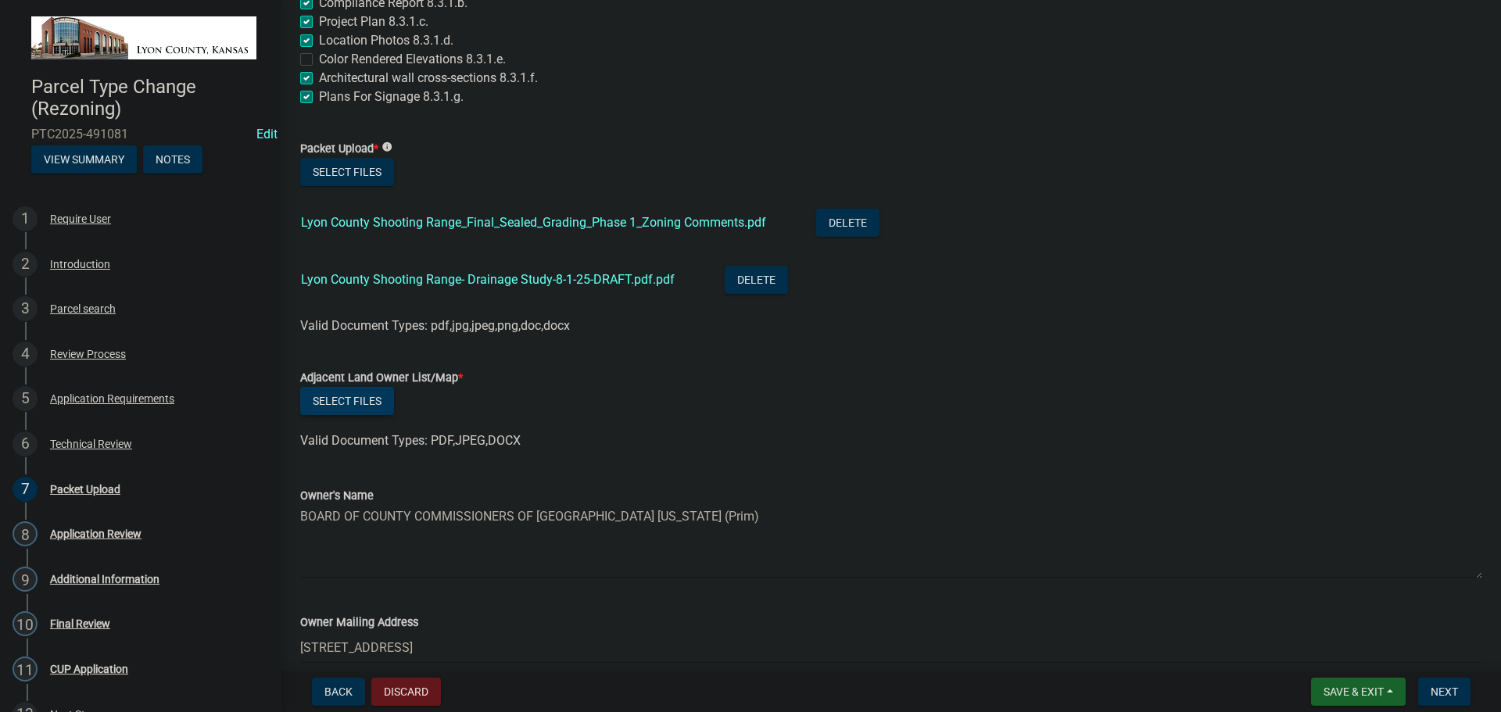
click at [353, 403] on button "Select files" at bounding box center [347, 401] width 94 height 28
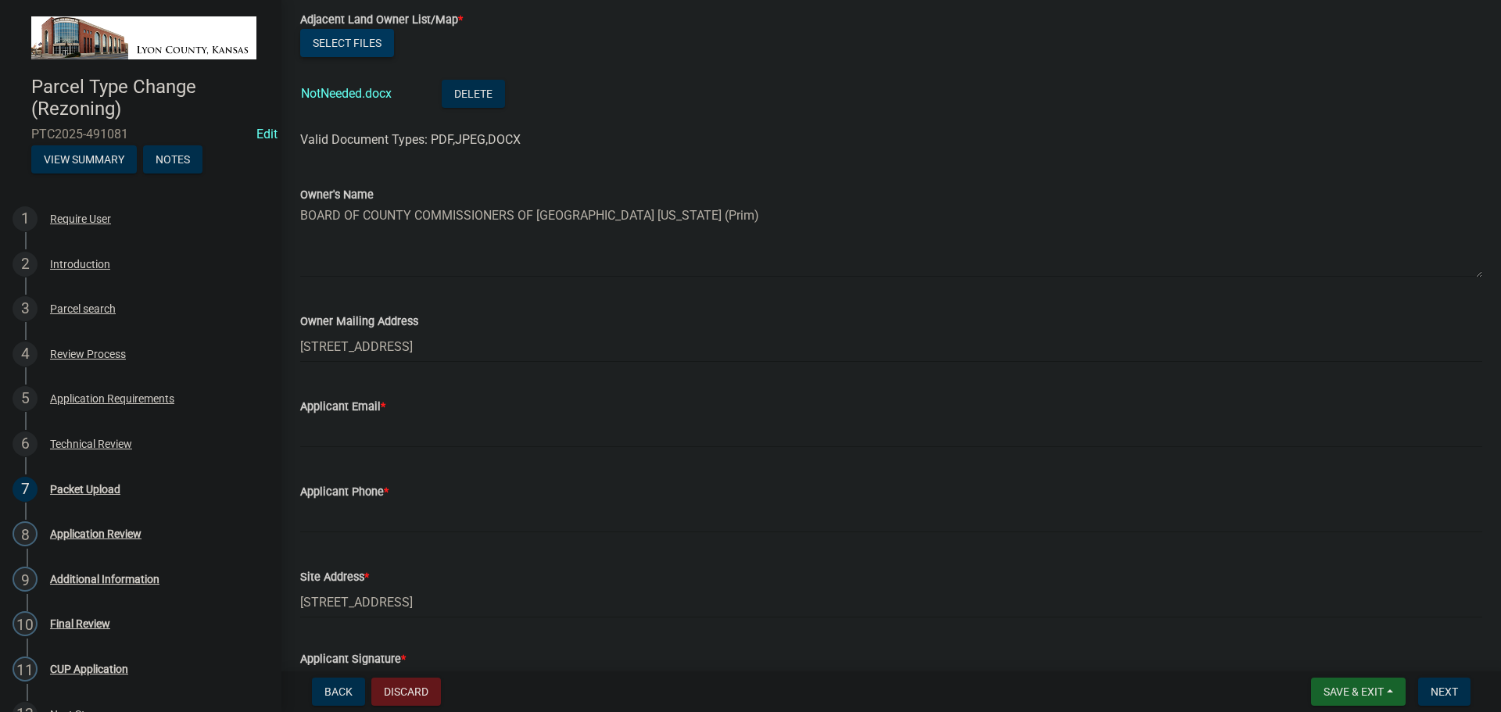
scroll to position [625, 0]
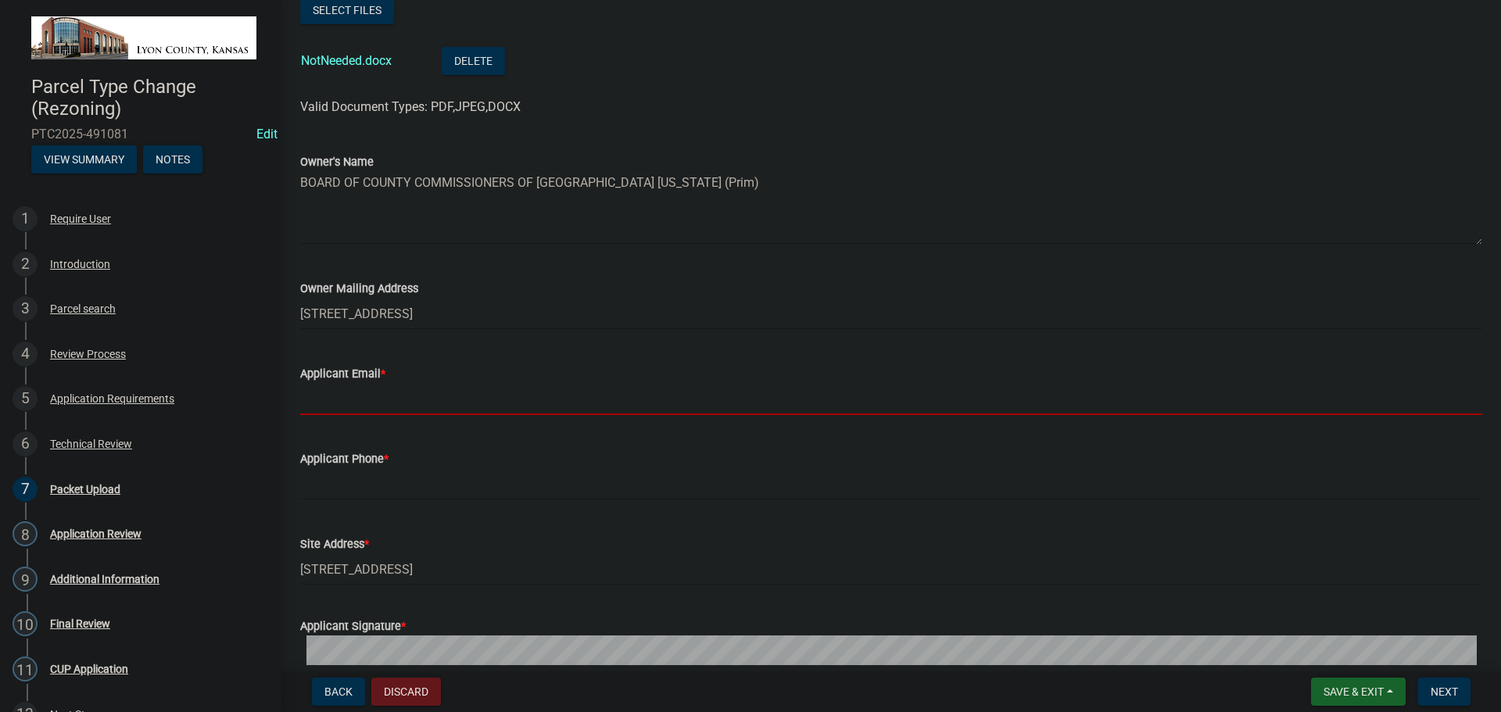
click at [331, 403] on input "Applicant Email *" at bounding box center [891, 399] width 1182 height 32
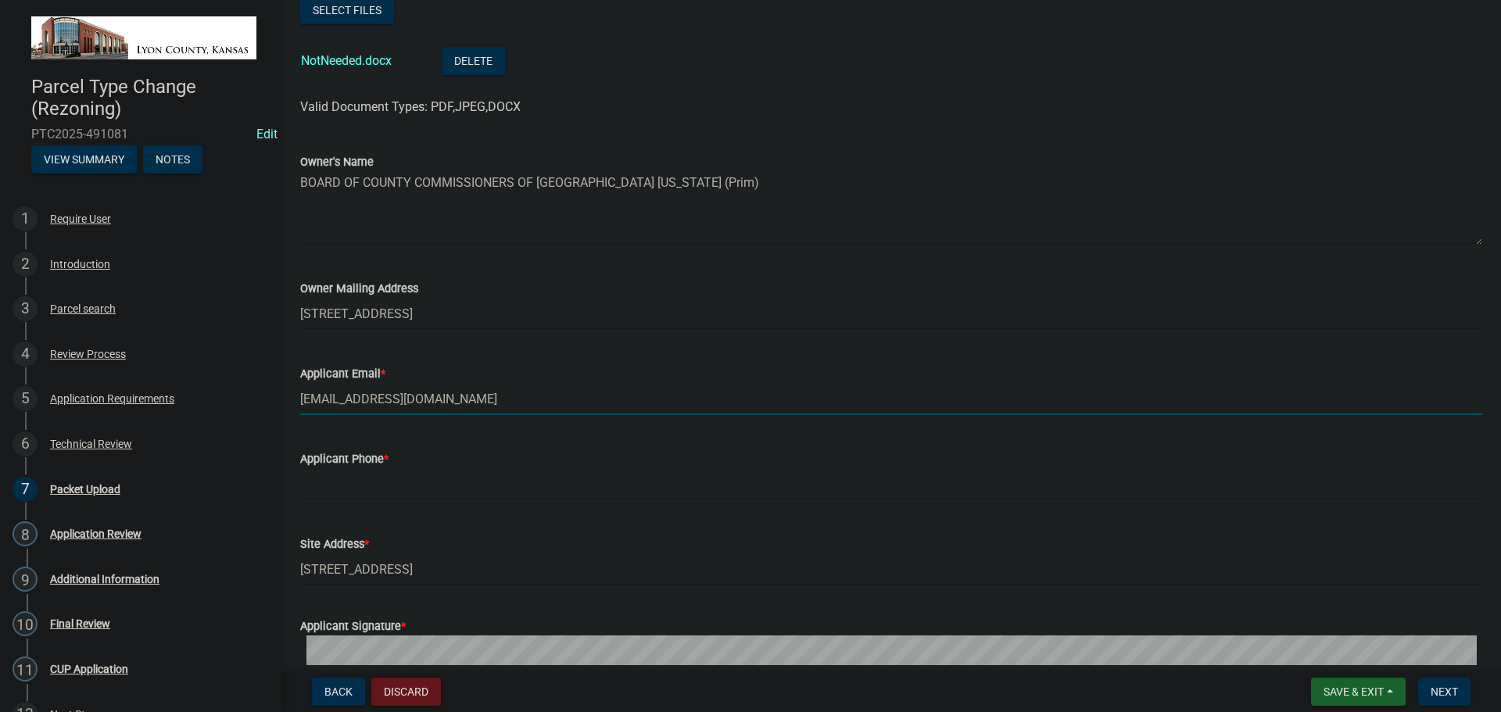
type input "[EMAIL_ADDRESS][DOMAIN_NAME]"
type input "[PHONE_NUMBER]"
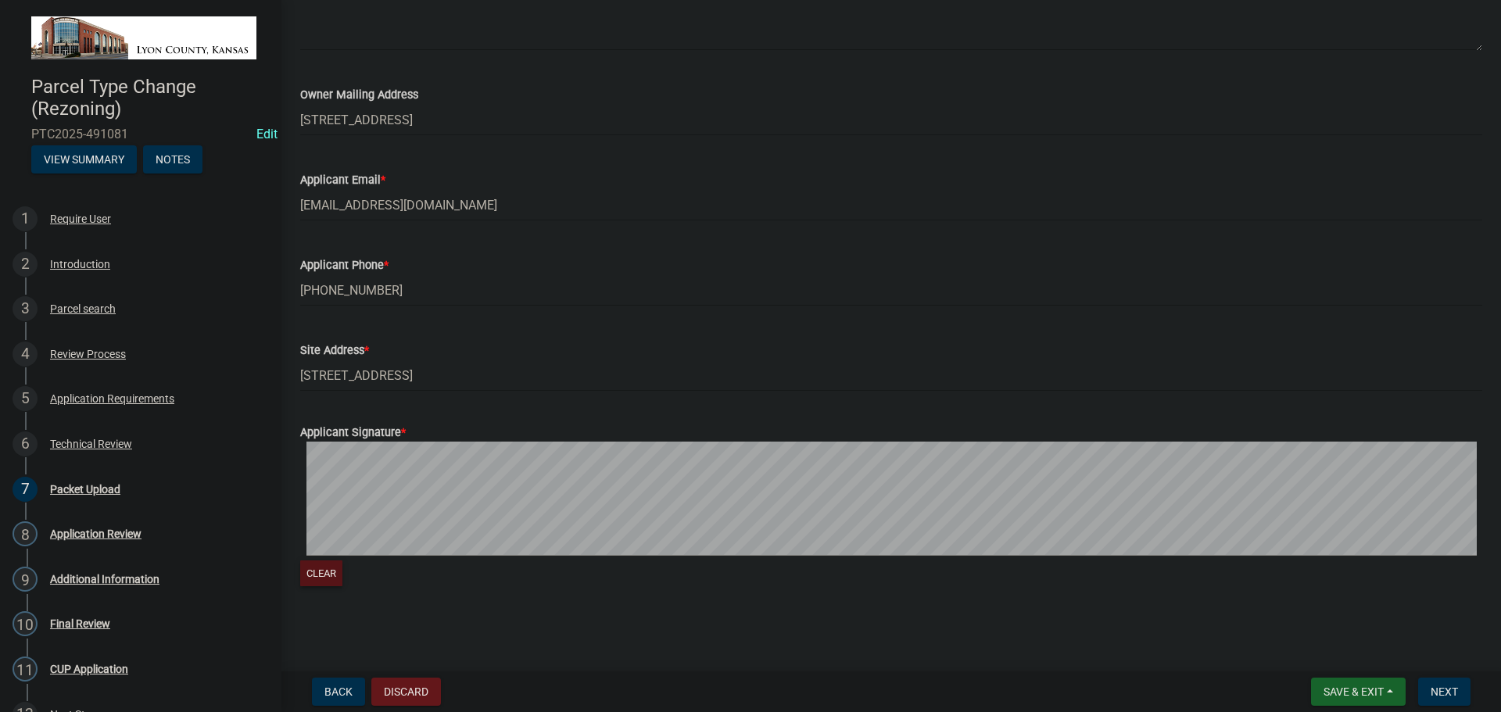
click at [321, 575] on button "Clear" at bounding box center [321, 574] width 42 height 26
click at [1438, 689] on span "Next" at bounding box center [1444, 692] width 27 height 13
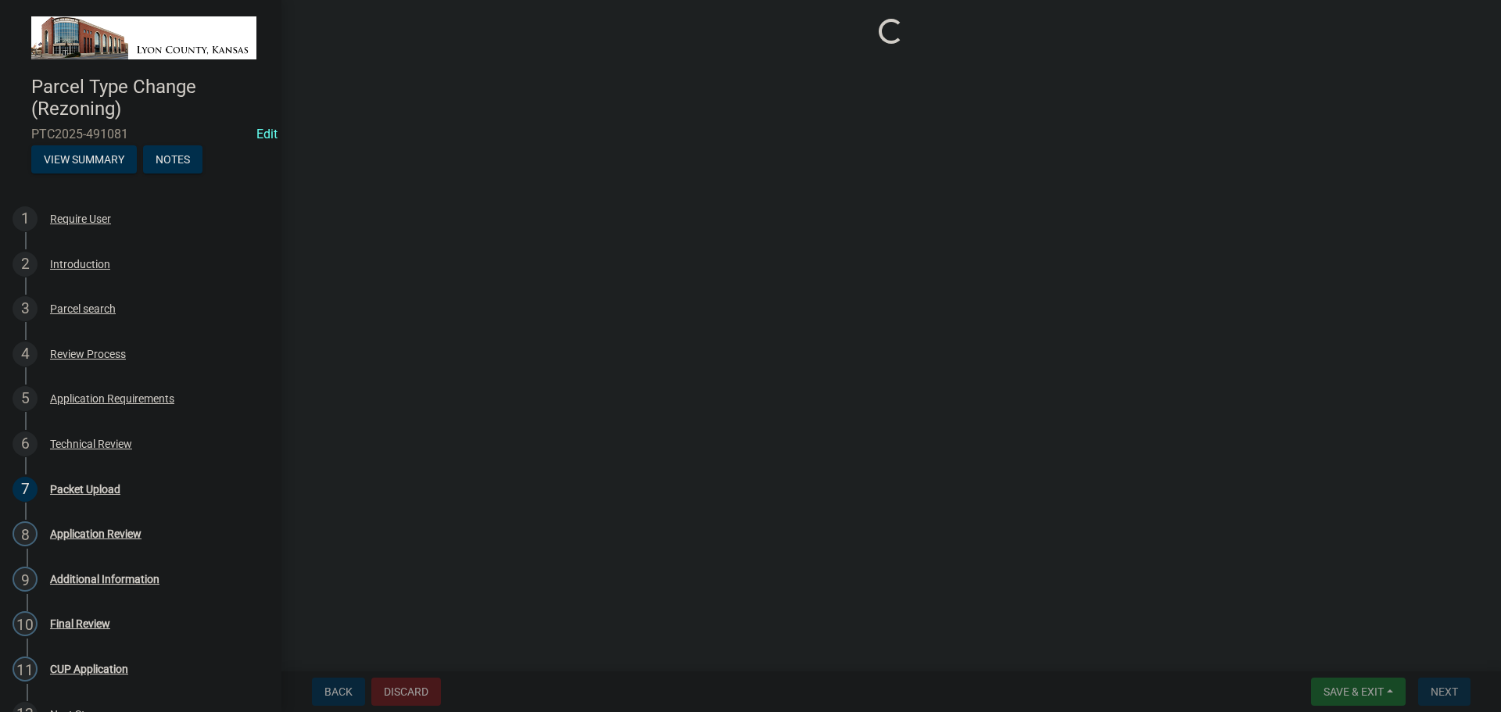
scroll to position [0, 0]
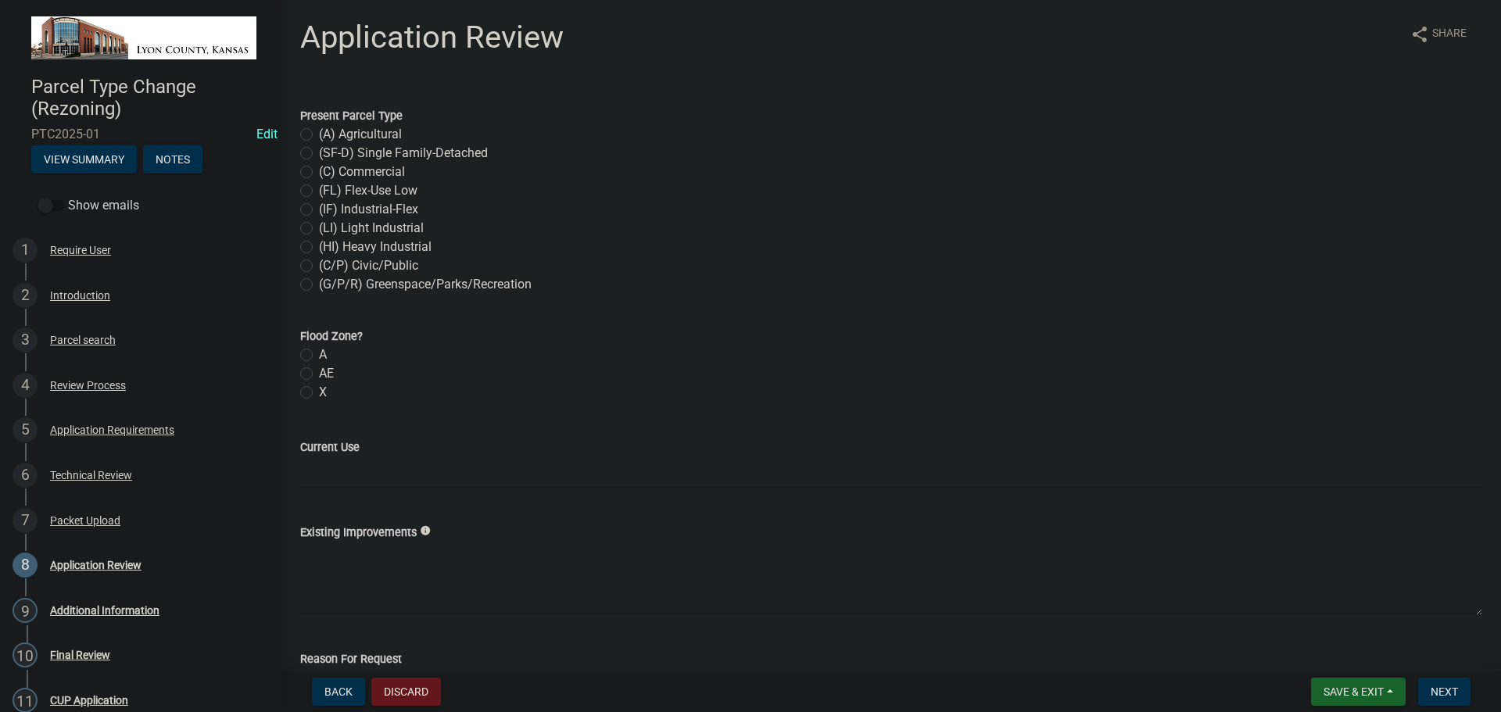
click at [319, 245] on label "(HI) Heavy Industrial" at bounding box center [375, 247] width 113 height 19
click at [319, 245] on input "(HI) Heavy Industrial" at bounding box center [324, 243] width 10 height 10
radio input "true"
click at [319, 355] on label "A" at bounding box center [323, 355] width 8 height 19
click at [319, 355] on input "A" at bounding box center [324, 351] width 10 height 10
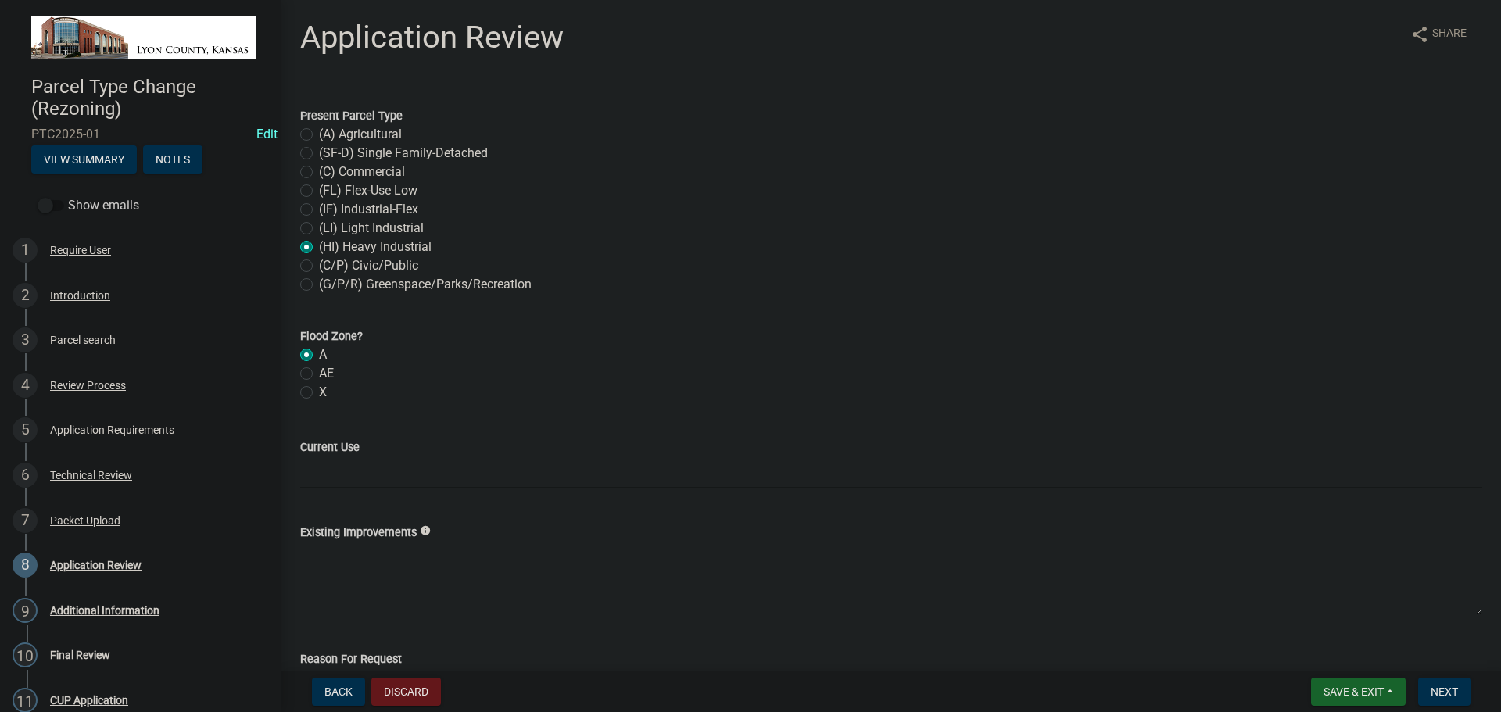
radio input "true"
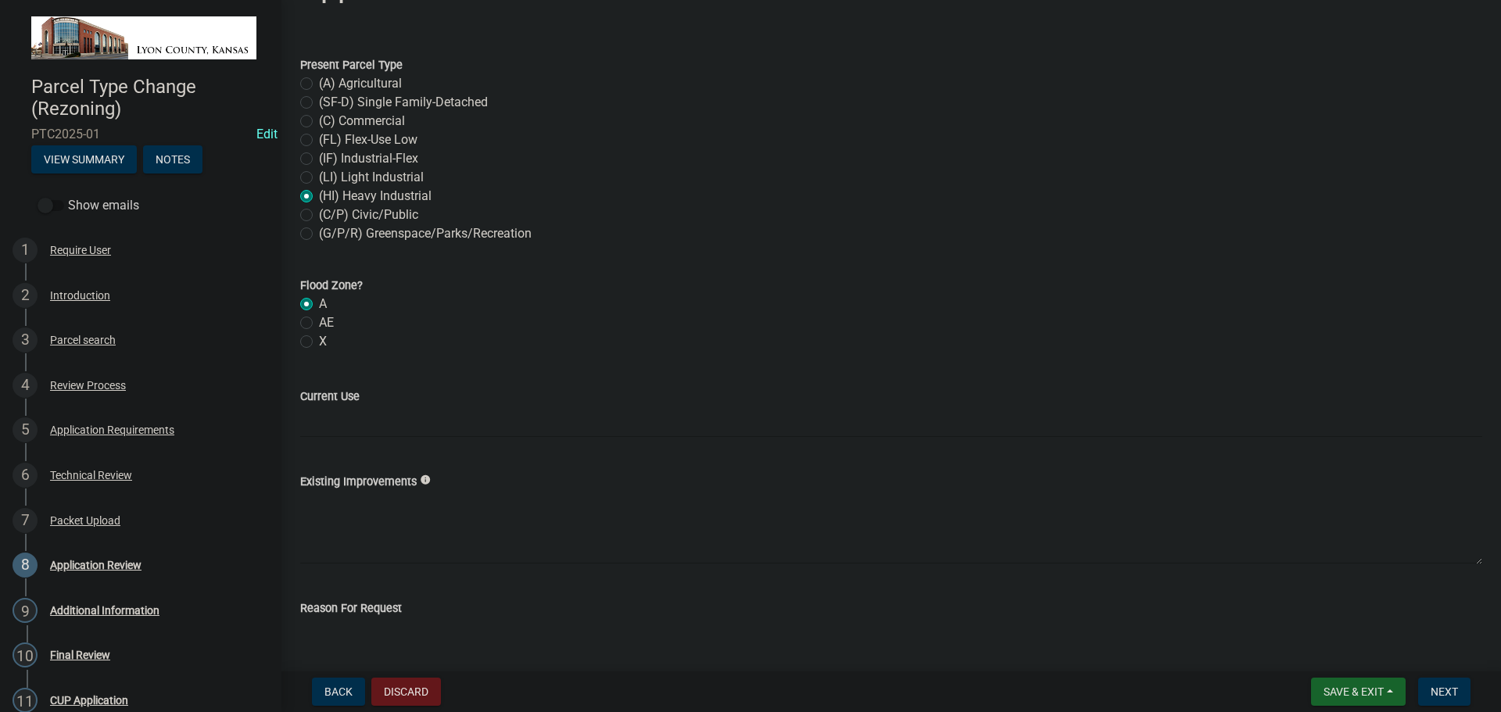
scroll to position [78, 0]
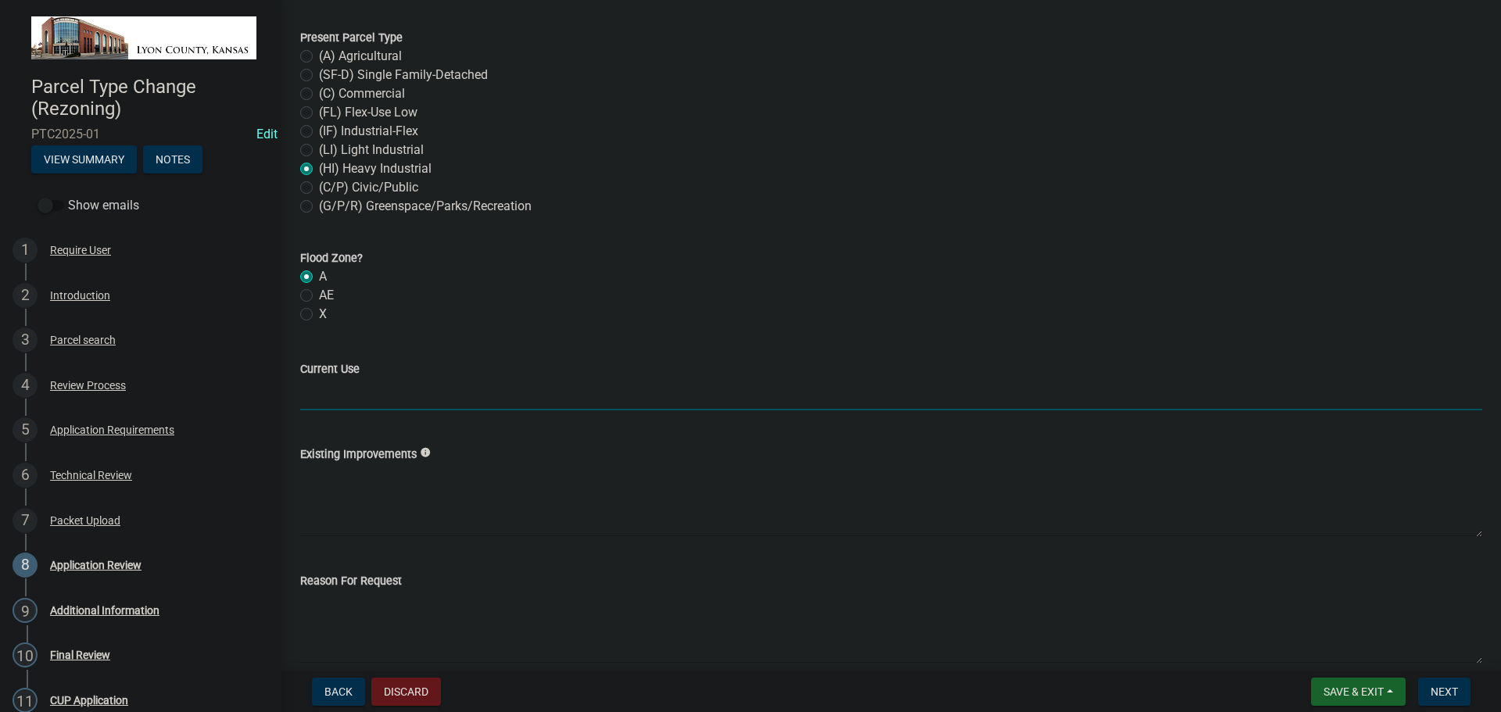
click at [350, 390] on input "Current Use" at bounding box center [891, 394] width 1182 height 32
type input "A"
click at [347, 499] on textarea "Existing Improvements" at bounding box center [891, 500] width 1182 height 73
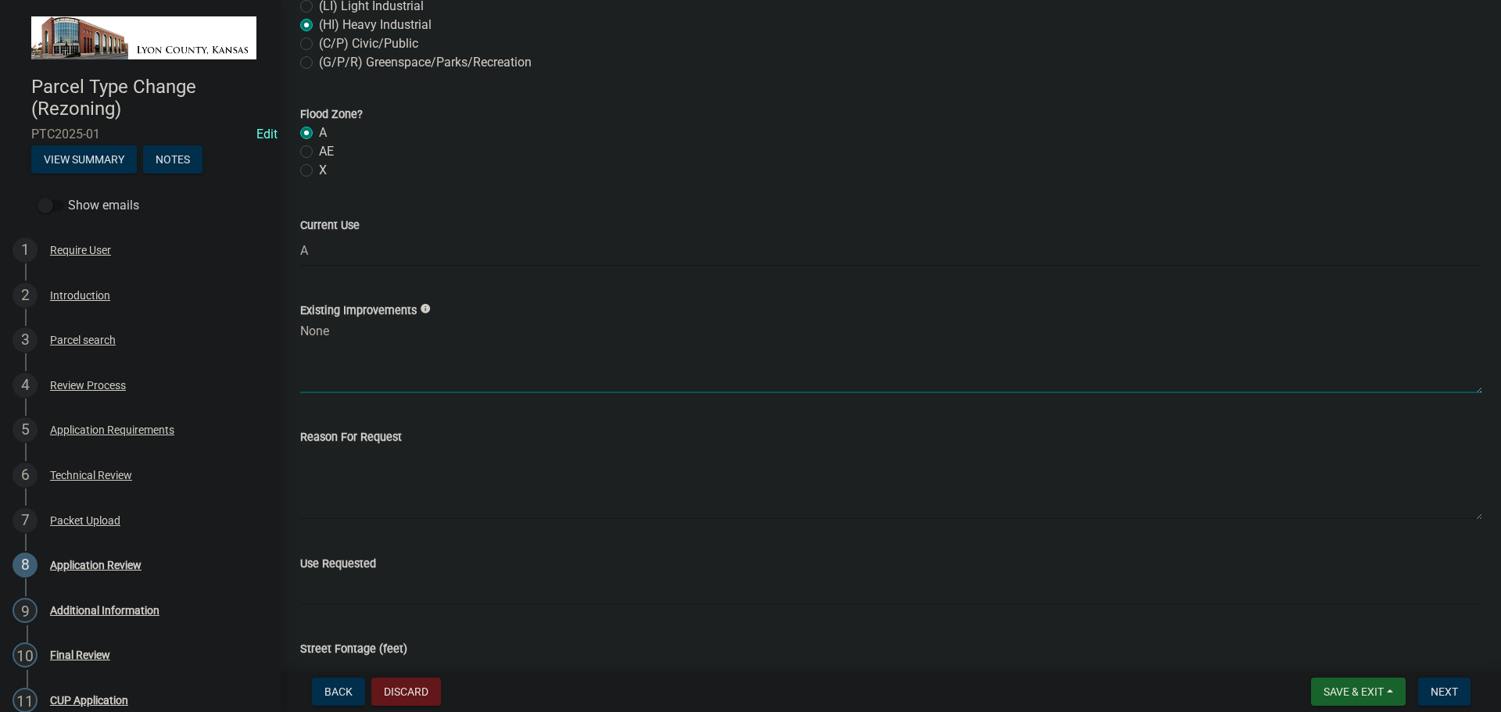
scroll to position [235, 0]
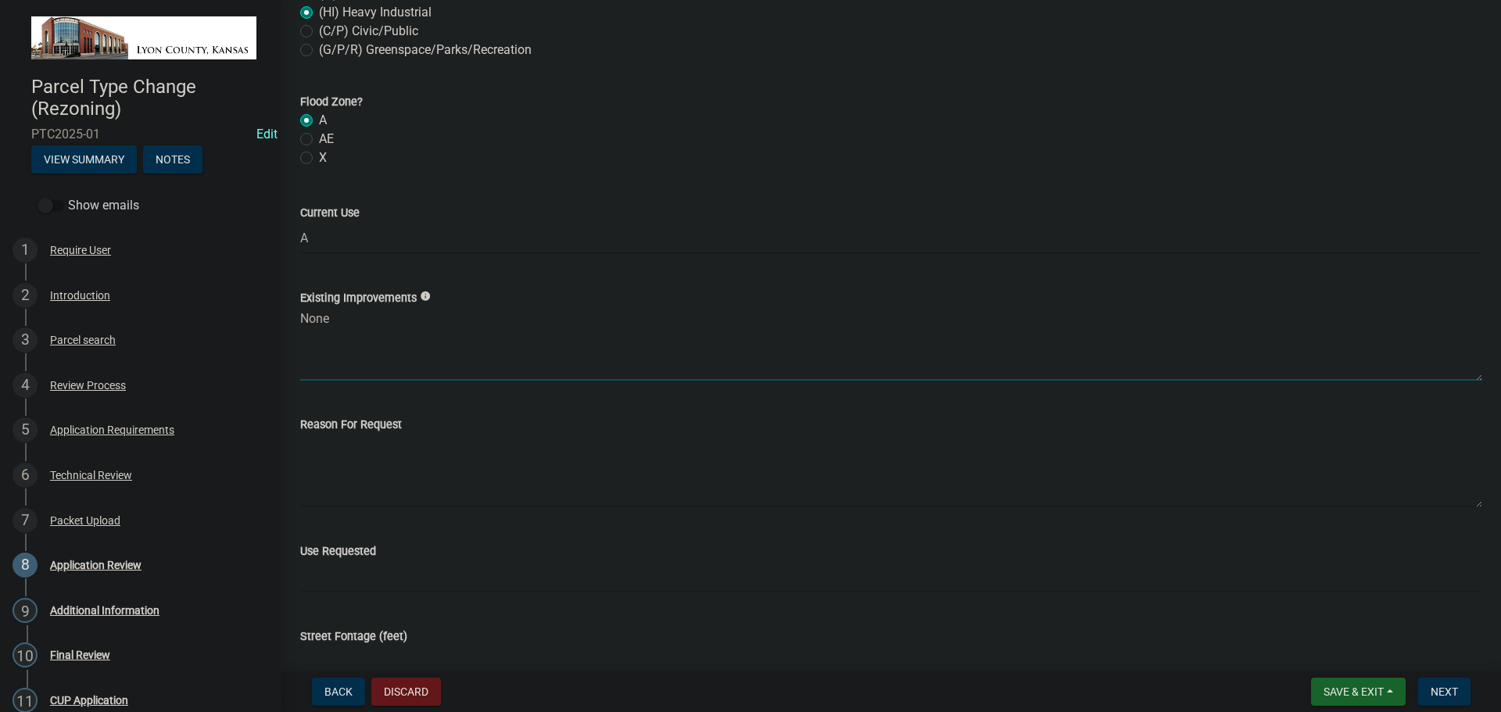
type textarea "None"
click at [392, 470] on textarea "Reason For Request" at bounding box center [891, 470] width 1182 height 73
type textarea "Change to Civic/Public for possible shooting range/Training Ctr/LCECC"
click at [414, 579] on input "Use Requested" at bounding box center [891, 577] width 1182 height 32
type input "Civic/Public"
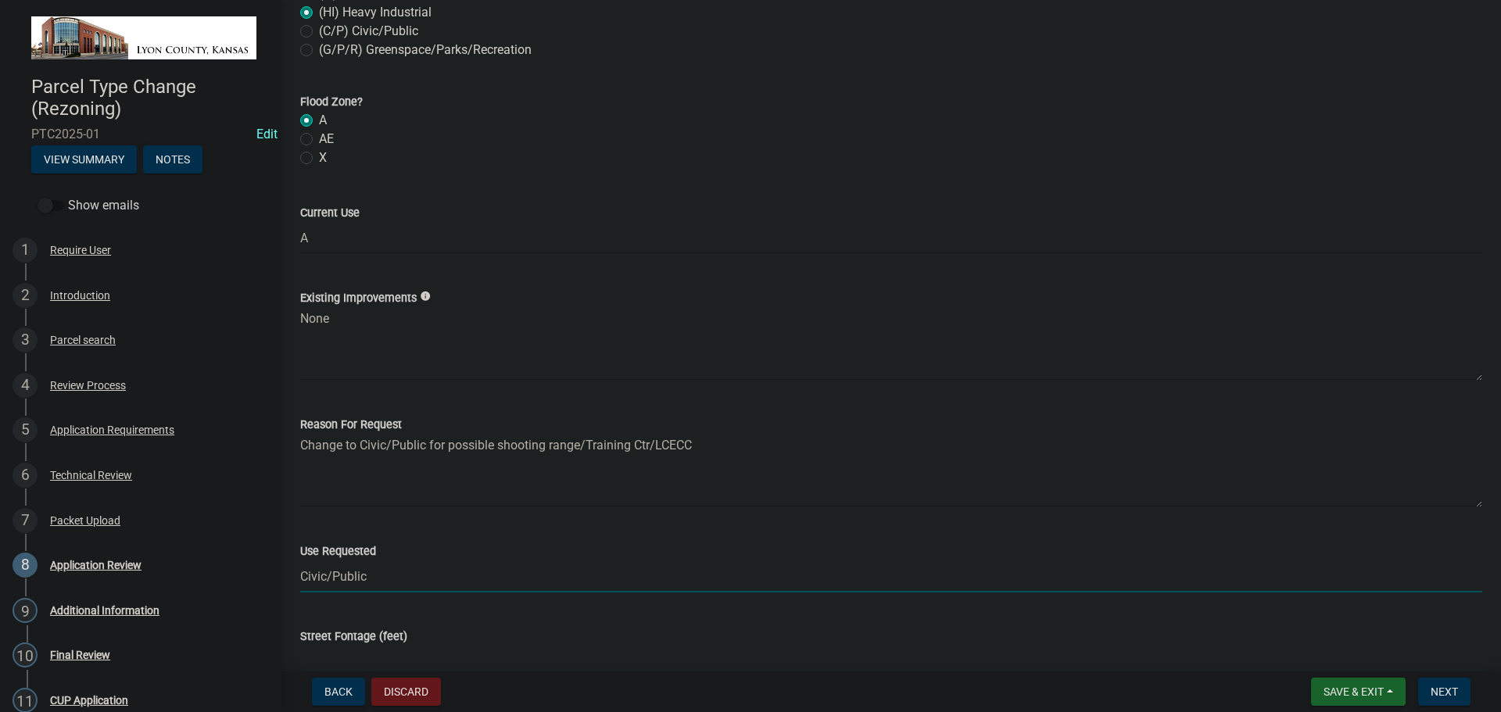
scroll to position [247, 0]
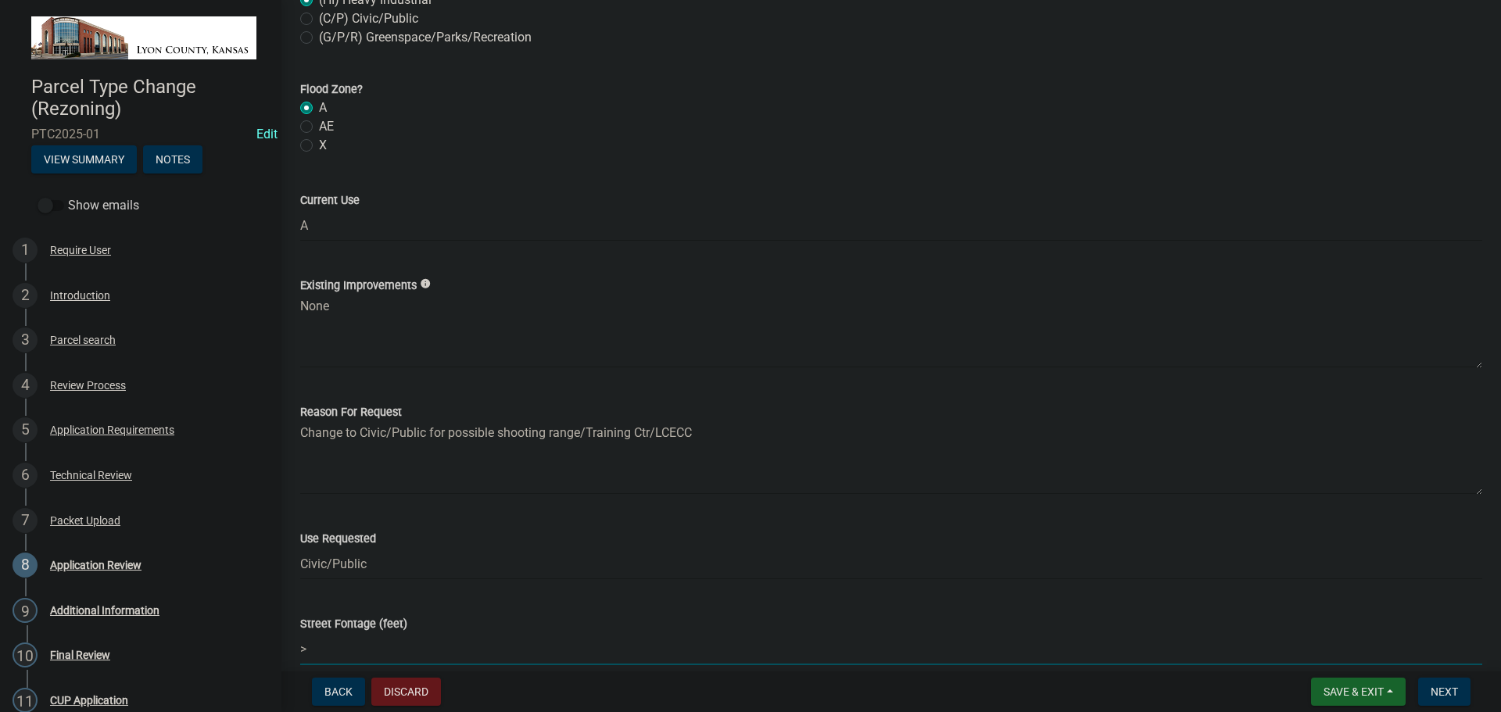
type input ">30"
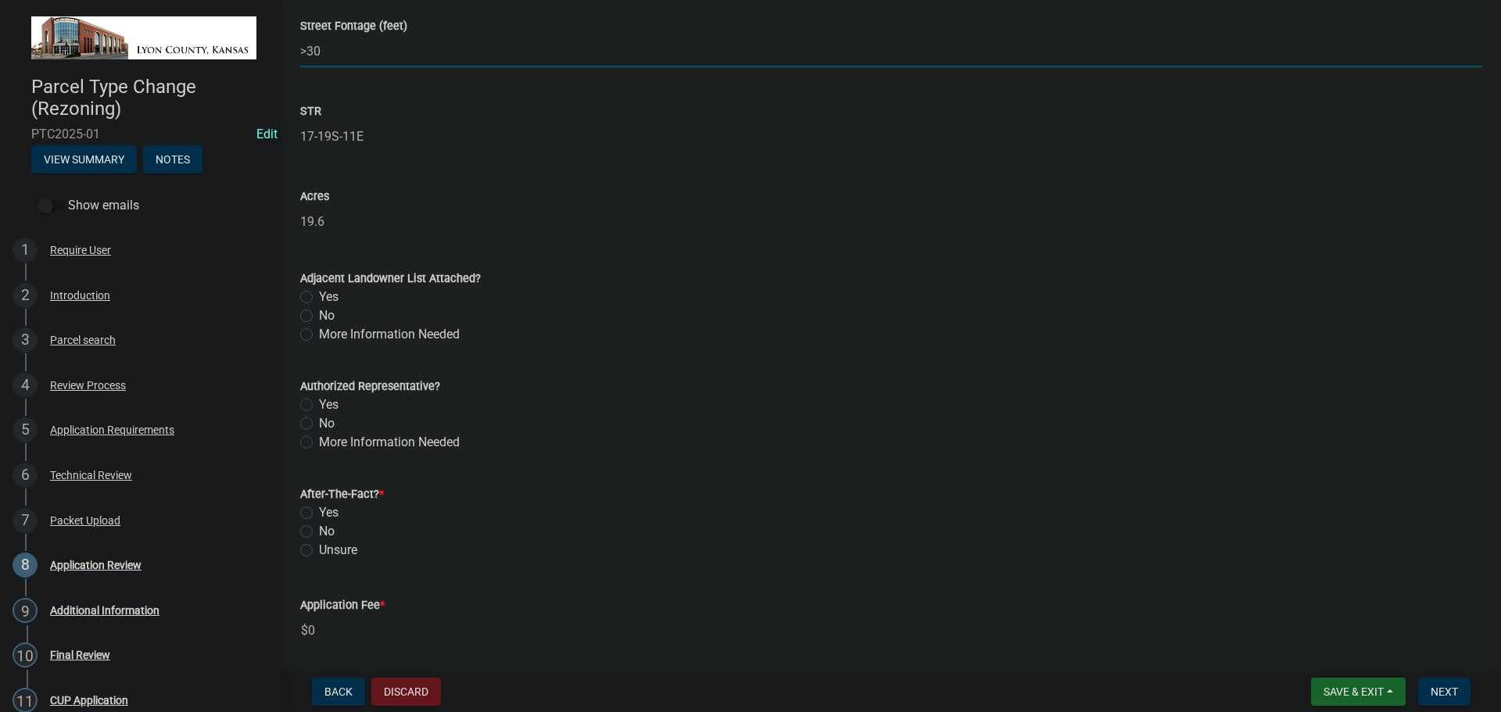
scroll to position [872, 0]
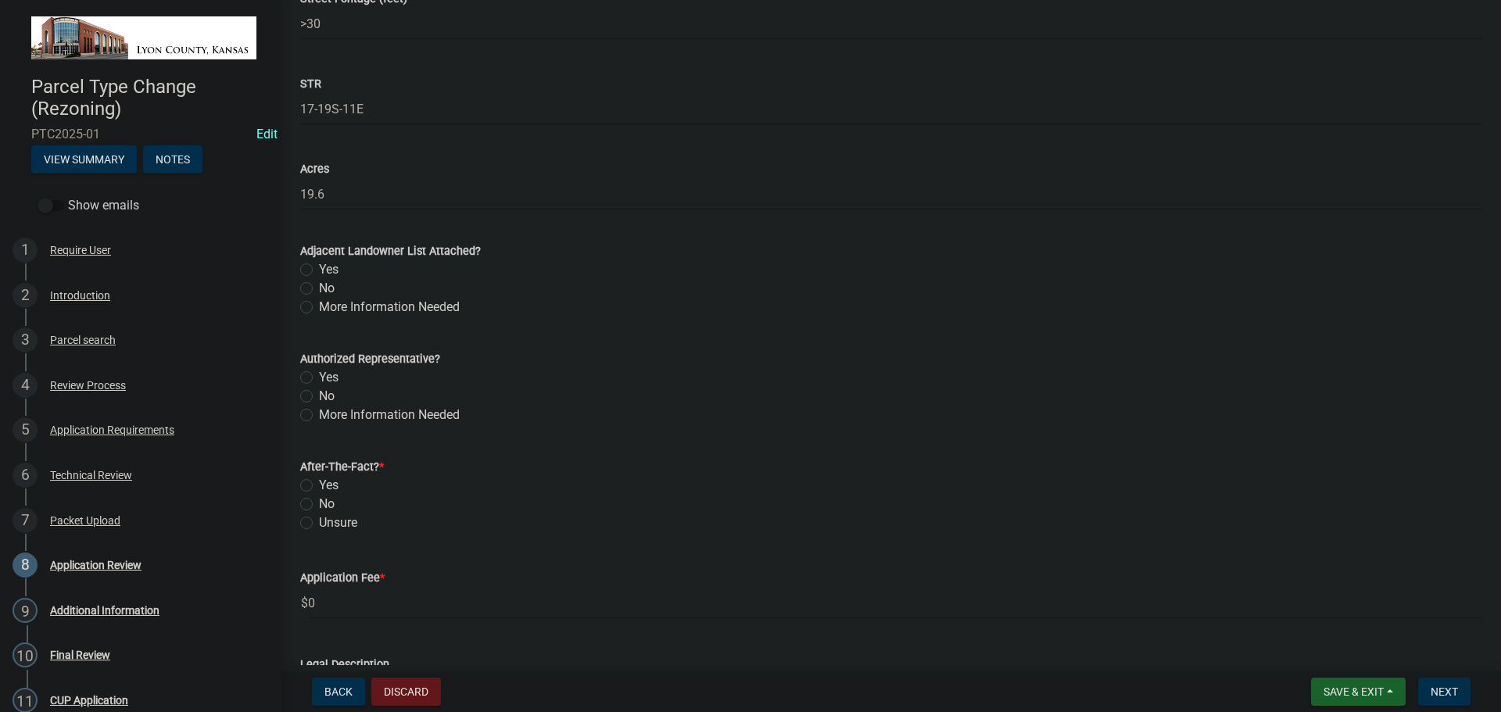
click at [319, 505] on label "No" at bounding box center [327, 504] width 16 height 19
click at [319, 505] on input "No" at bounding box center [324, 500] width 10 height 10
radio input "true"
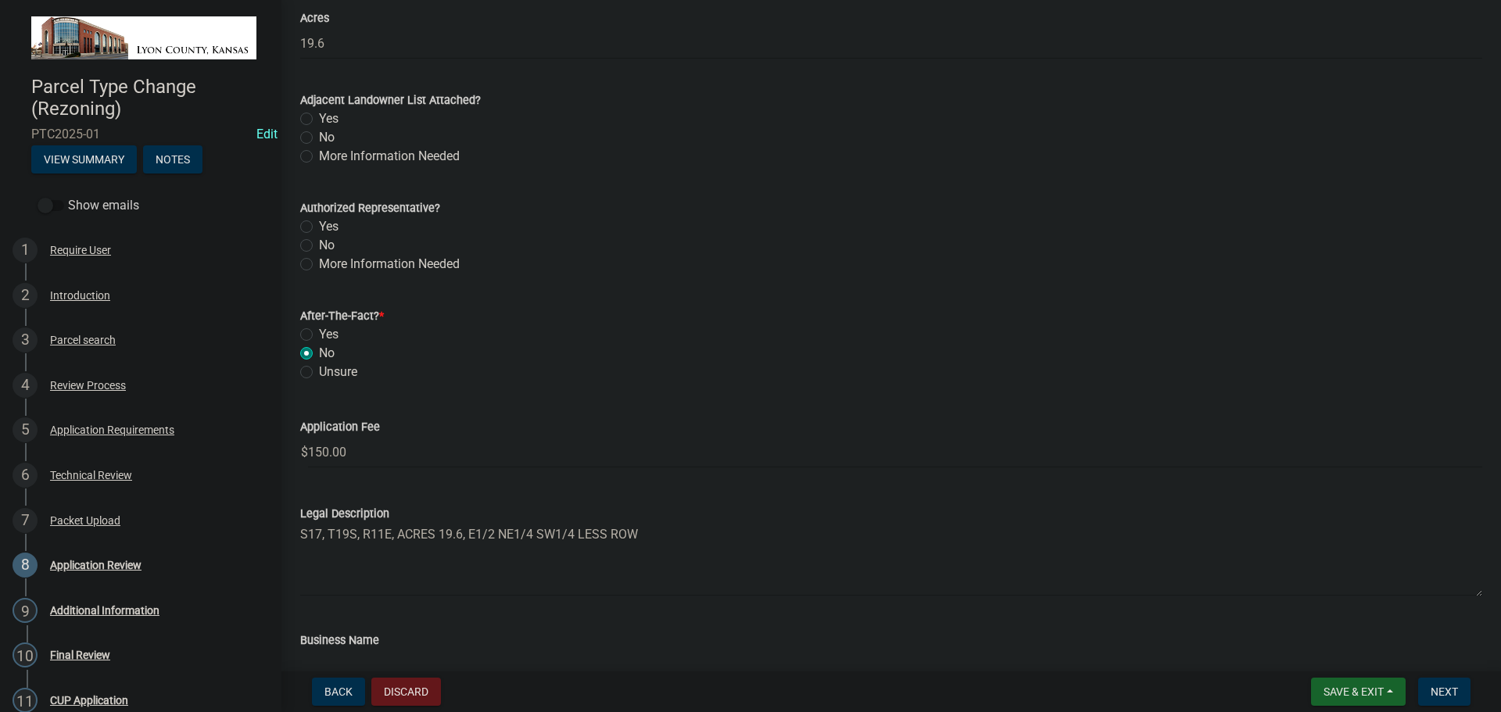
scroll to position [1029, 0]
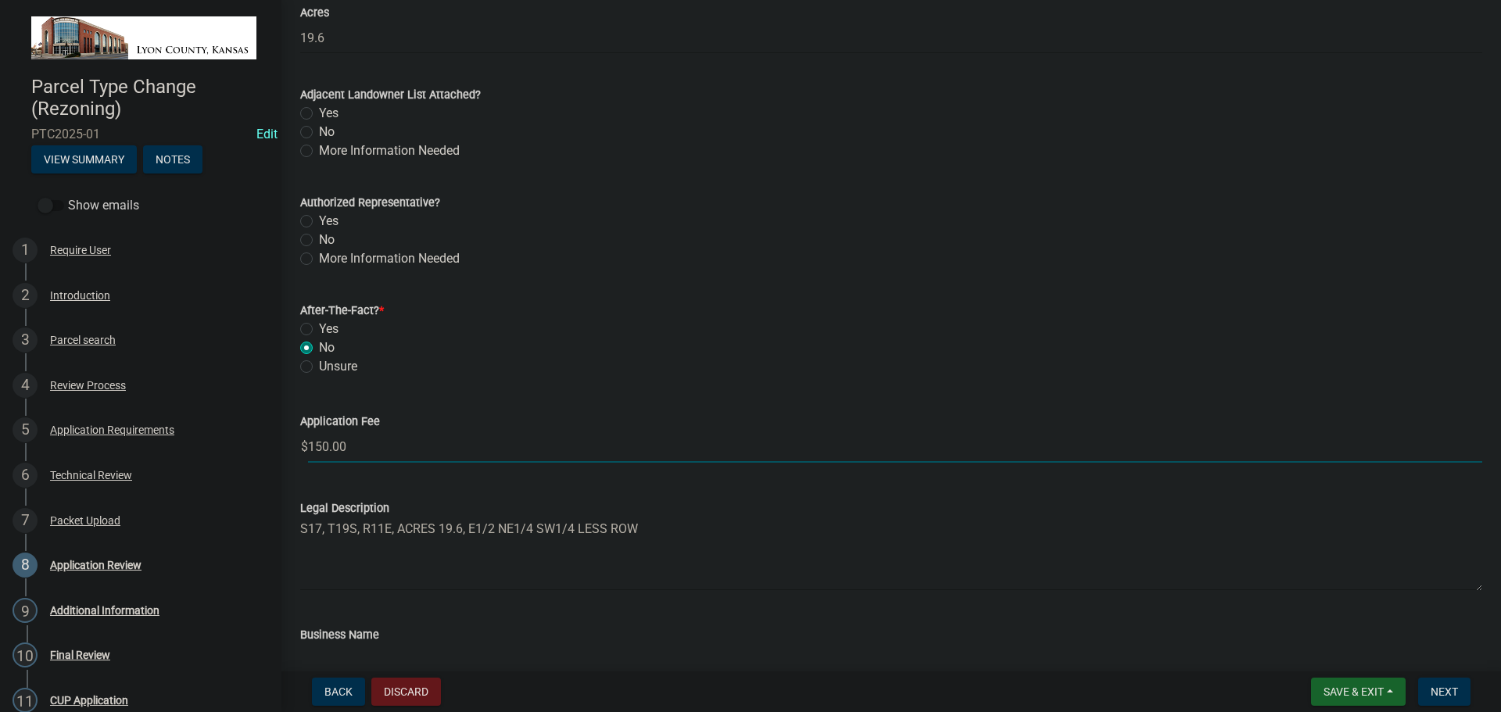
click at [362, 449] on input "150.00" at bounding box center [895, 447] width 1174 height 32
type input "1"
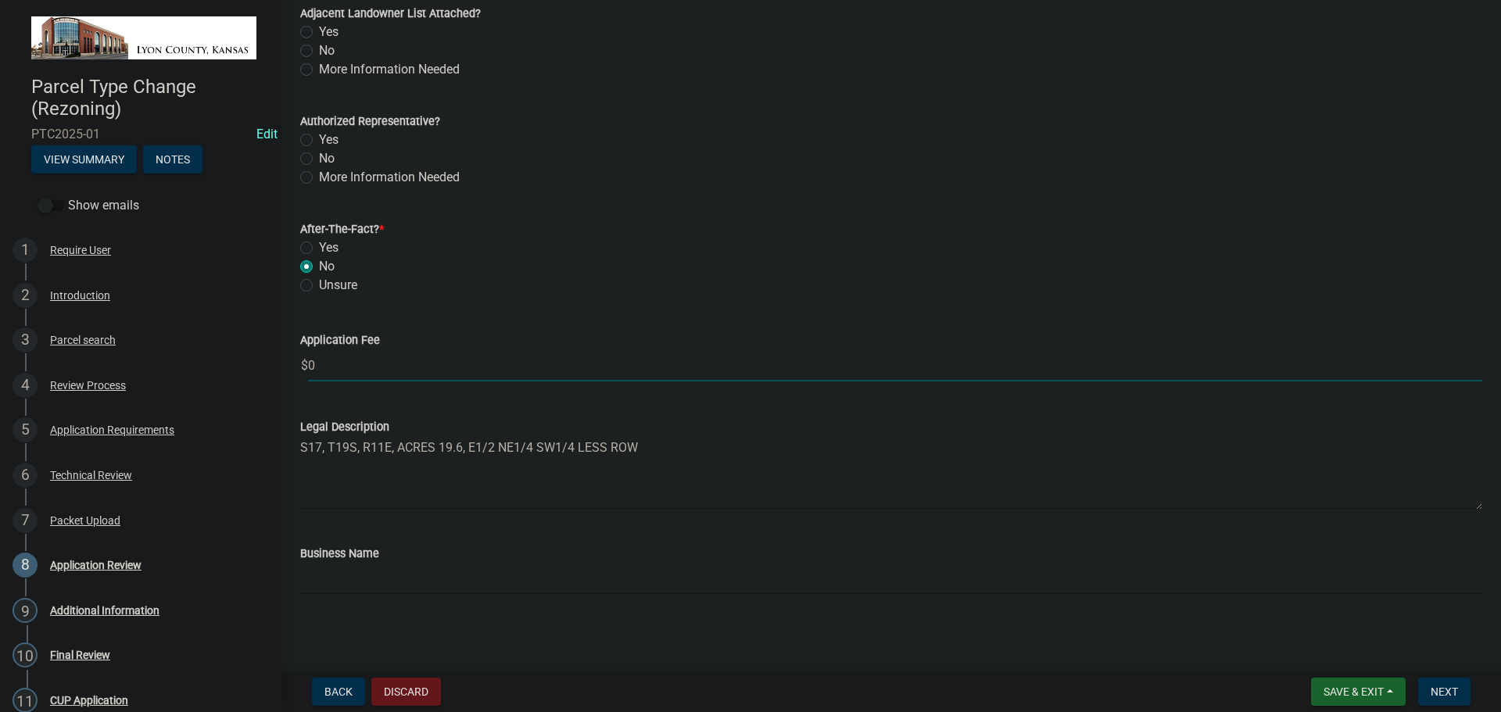
scroll to position [1113, 0]
type input "0"
click at [345, 575] on input "Business Name" at bounding box center [891, 576] width 1182 height 32
type input "L"
type input "Board of Lyon County Commissioners"
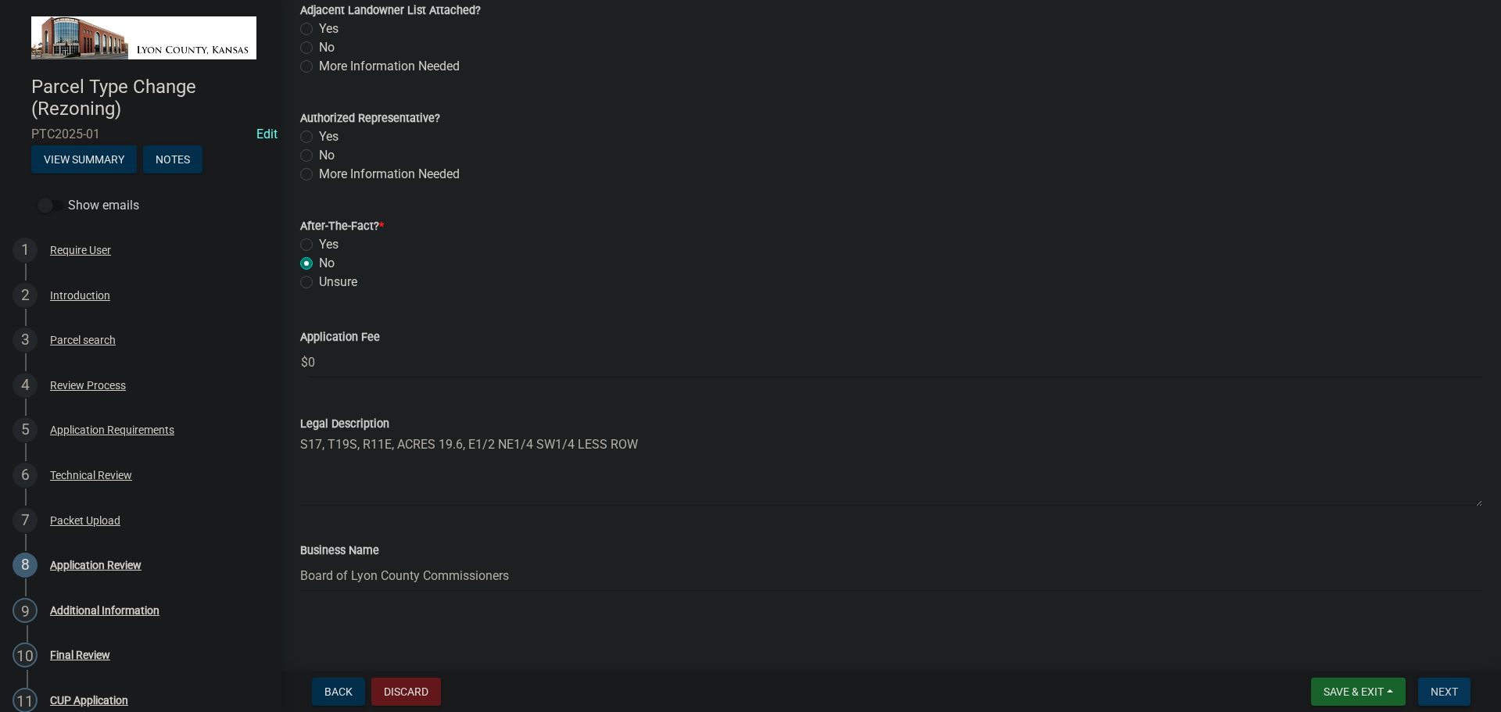
click at [1442, 693] on span "Next" at bounding box center [1444, 692] width 27 height 13
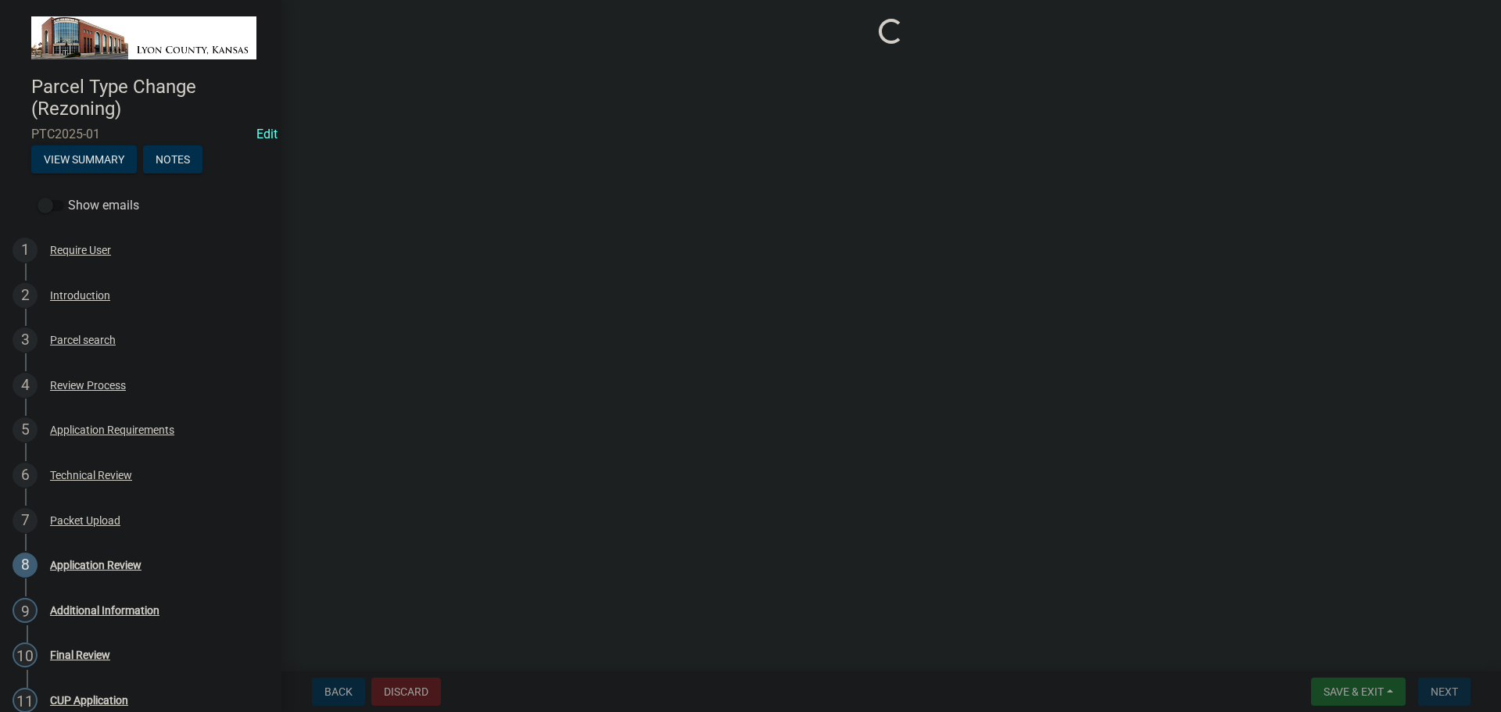
scroll to position [0, 0]
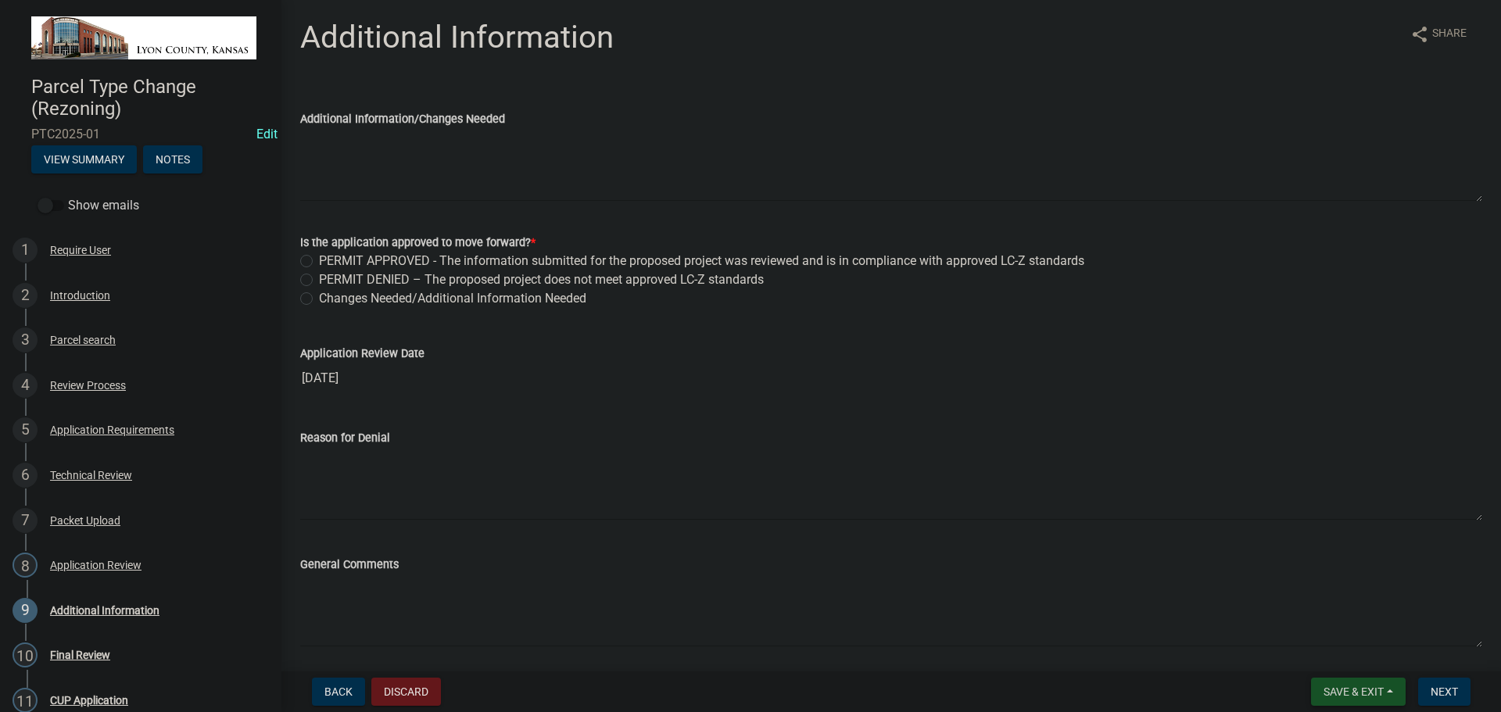
click at [1352, 690] on span "Save & Exit" at bounding box center [1354, 692] width 60 height 13
click at [1330, 654] on button "Save & Exit" at bounding box center [1343, 651] width 125 height 38
